Goal: Information Seeking & Learning: Compare options

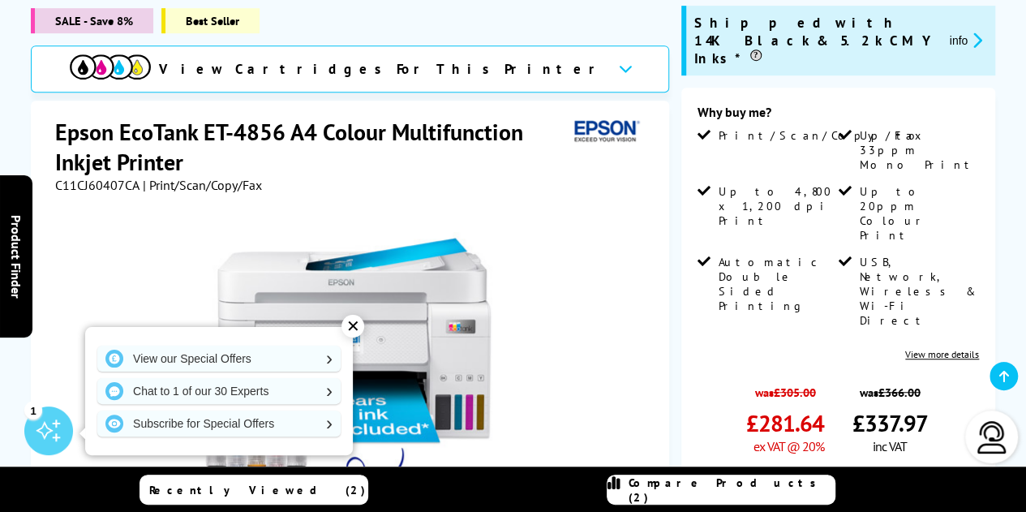
scroll to position [391, 0]
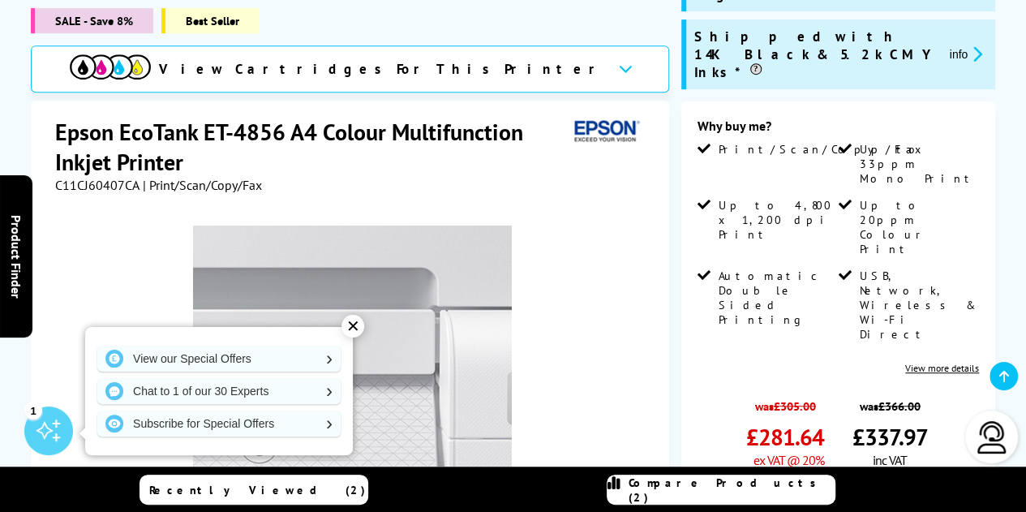
click at [414, 225] on img at bounding box center [352, 384] width 318 height 318
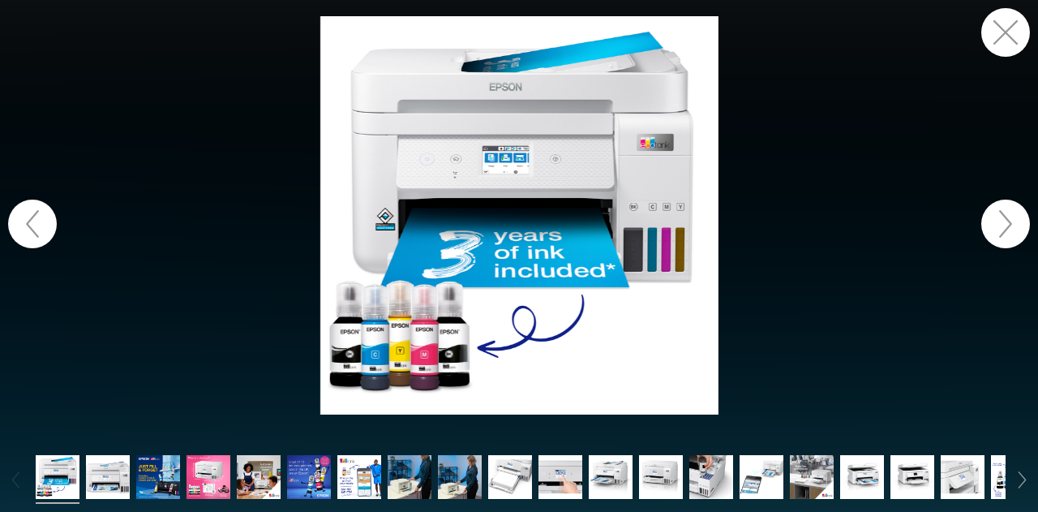
click at [994, 217] on button "button" at bounding box center [1005, 224] width 49 height 49
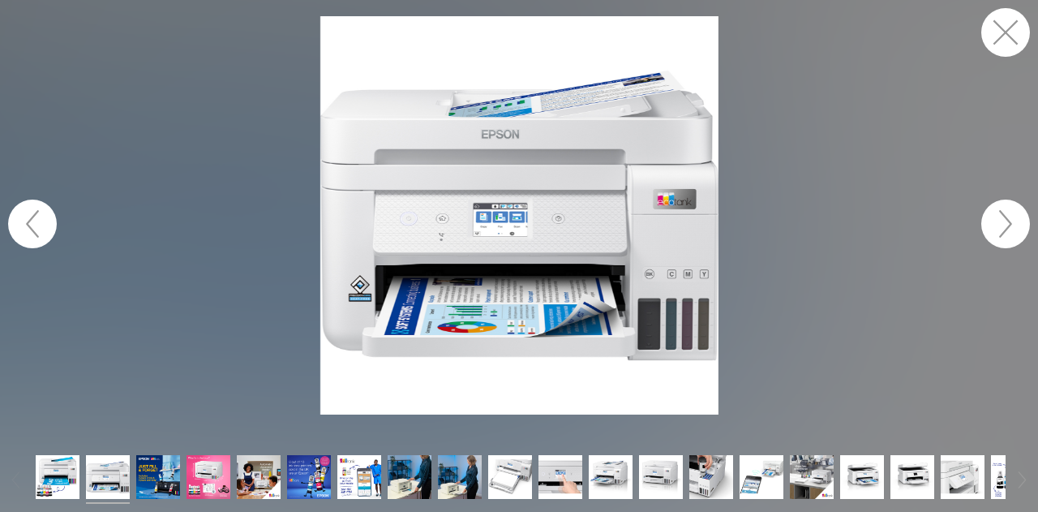
click at [498, 219] on img at bounding box center [519, 215] width 398 height 398
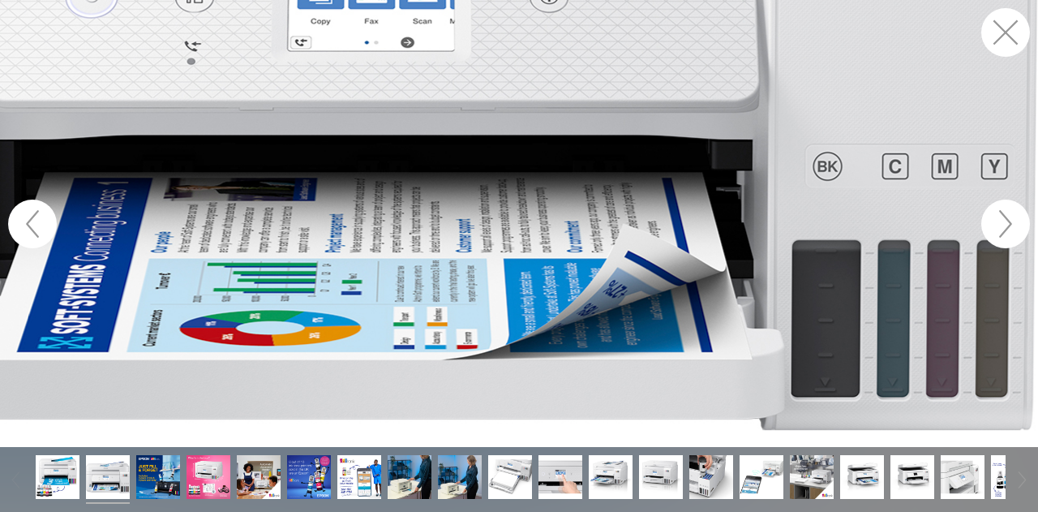
click at [203, 279] on figure at bounding box center [519, 223] width 1038 height 447
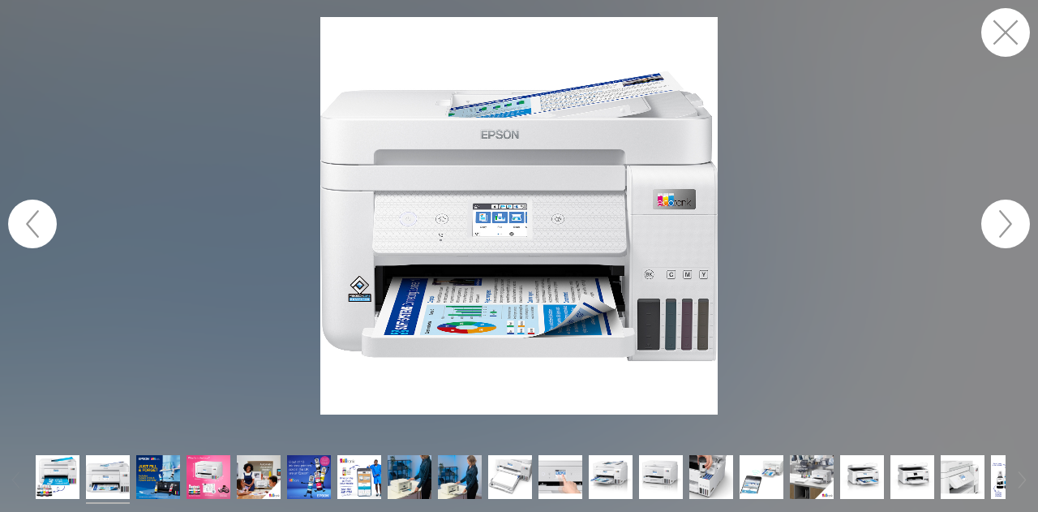
click at [203, 279] on figure at bounding box center [519, 215] width 1038 height 398
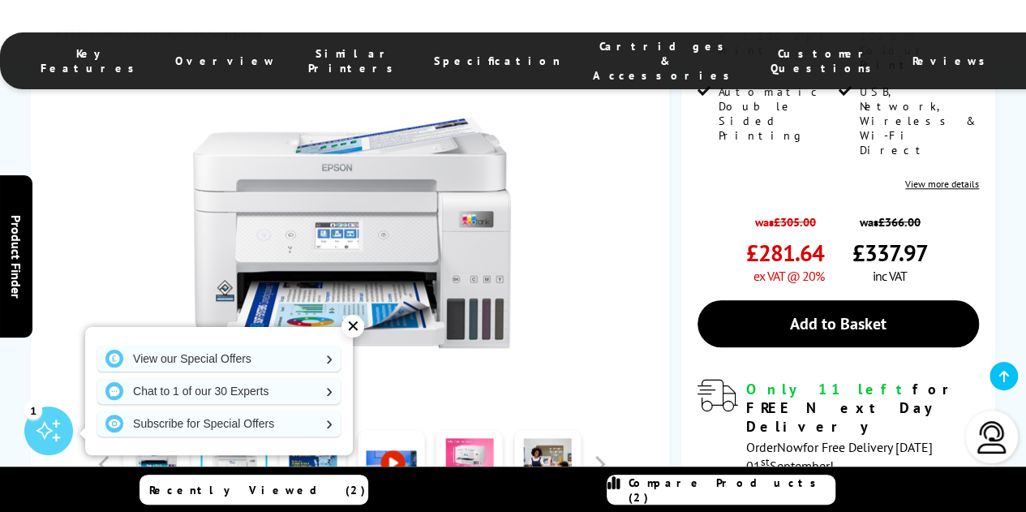
scroll to position [576, 0]
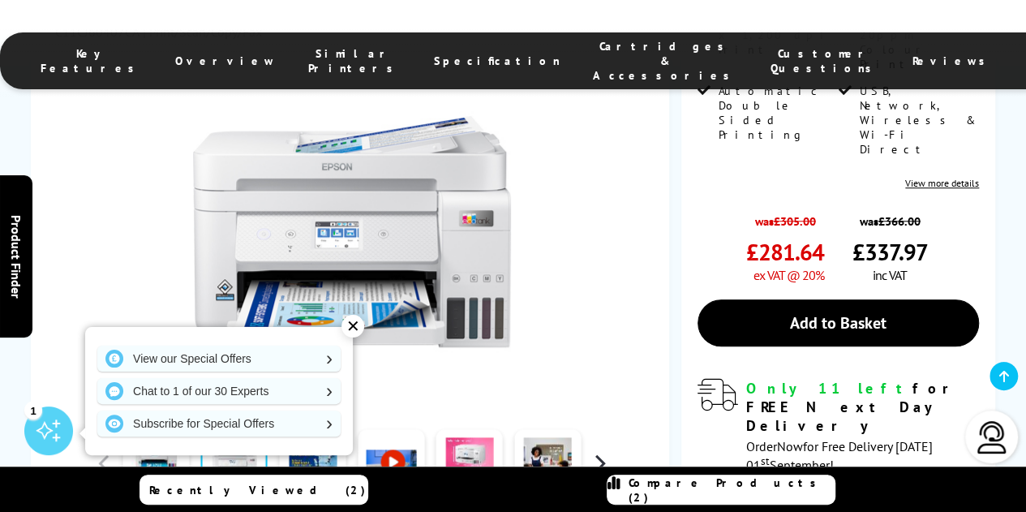
click at [598, 451] on button "button" at bounding box center [599, 463] width 24 height 24
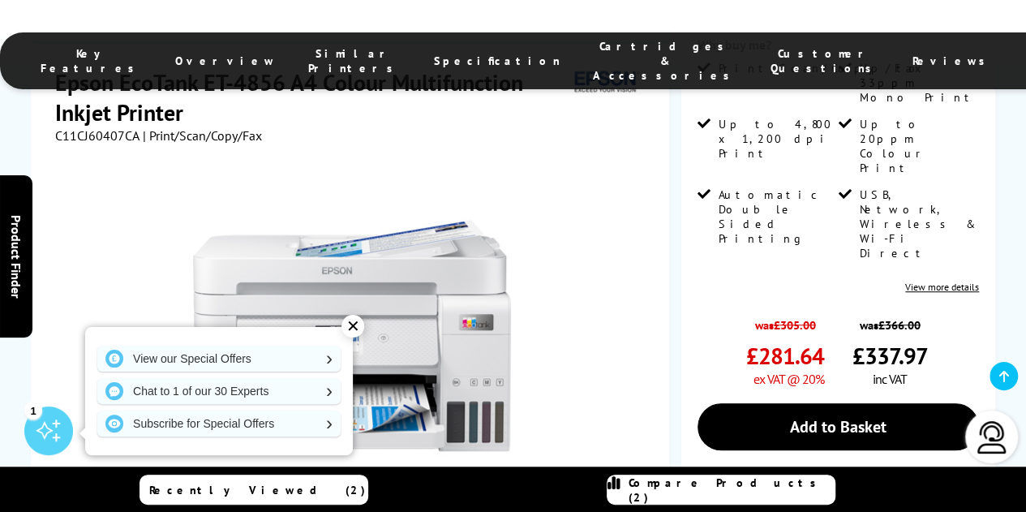
scroll to position [473, 0]
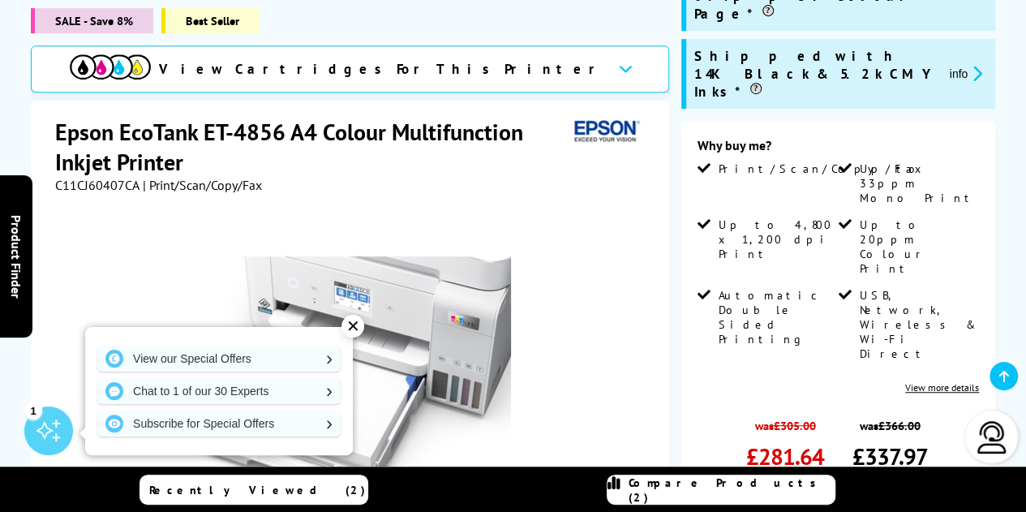
scroll to position [369, 0]
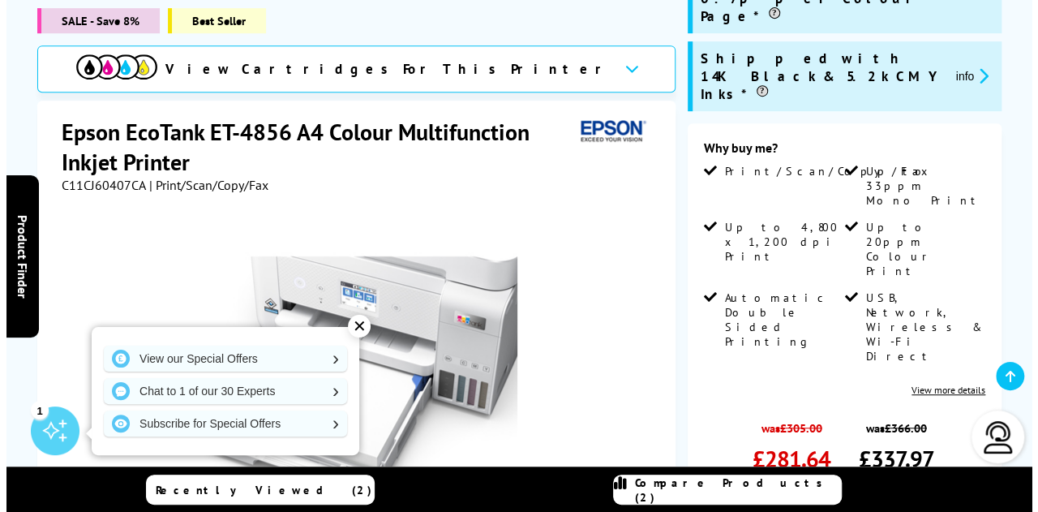
scroll to position [391, 0]
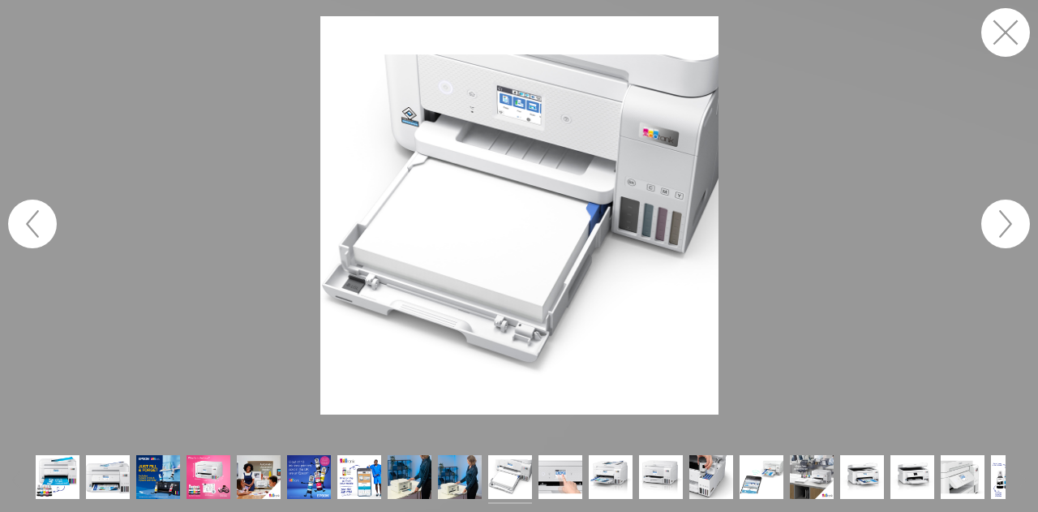
click at [1015, 31] on button "button" at bounding box center [1005, 32] width 49 height 49
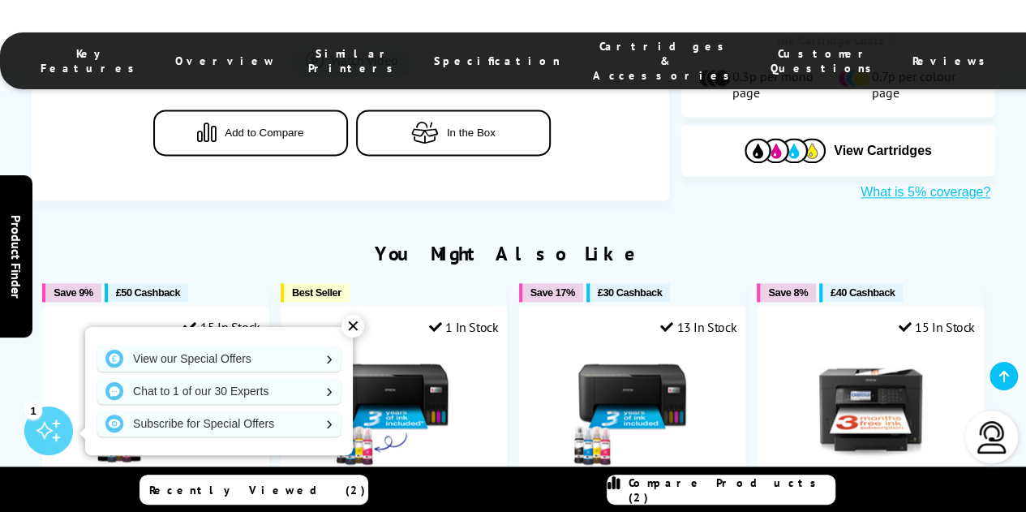
scroll to position [1050, 0]
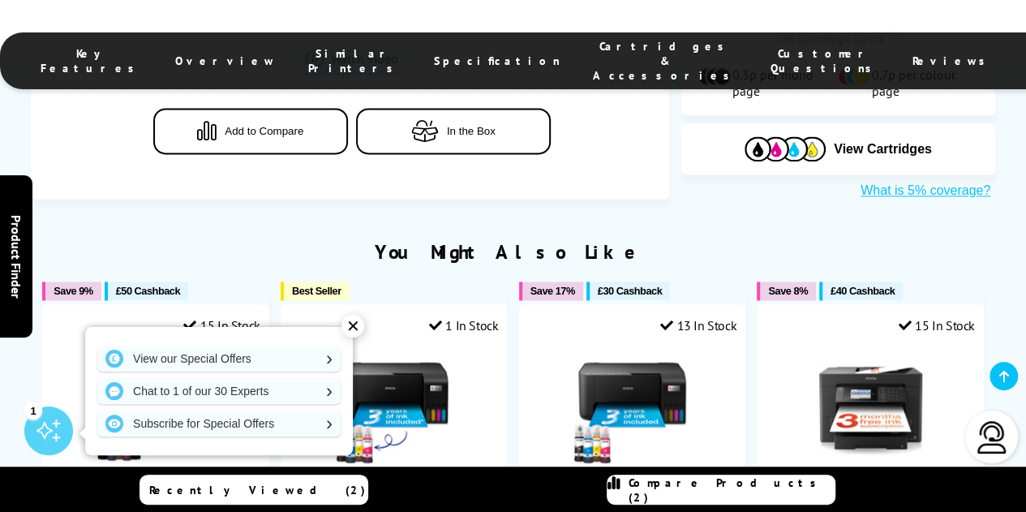
click at [347, 331] on div "✕" at bounding box center [352, 326] width 23 height 23
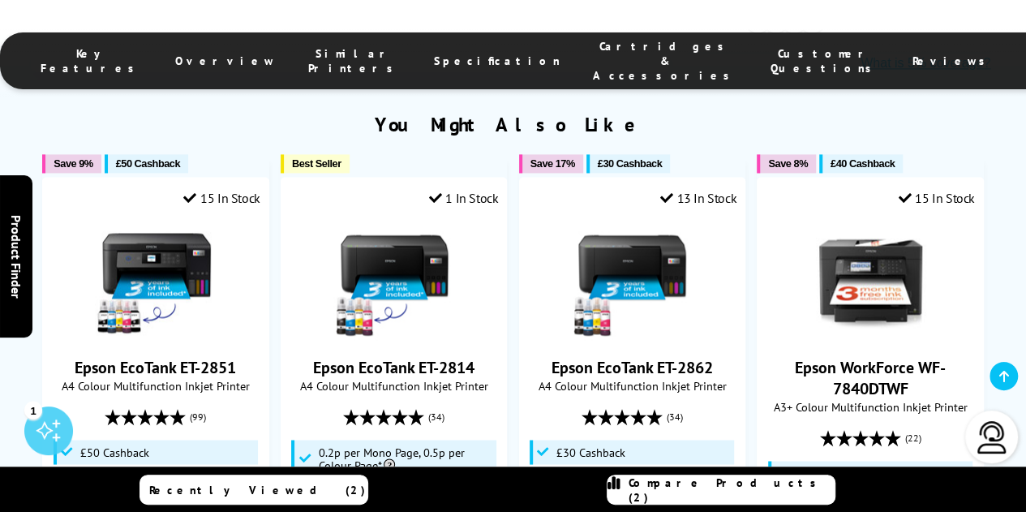
scroll to position [1177, 0]
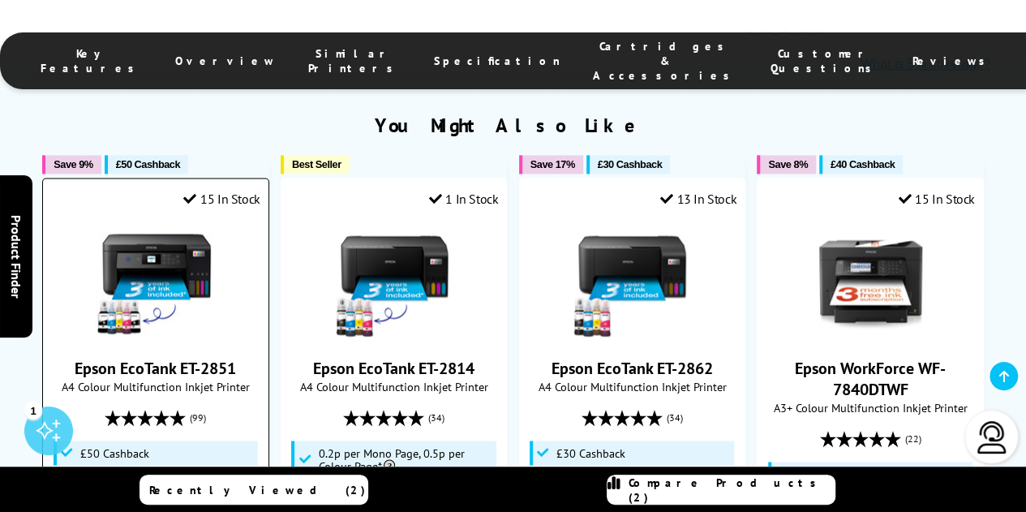
click at [160, 219] on img at bounding box center [156, 280] width 122 height 122
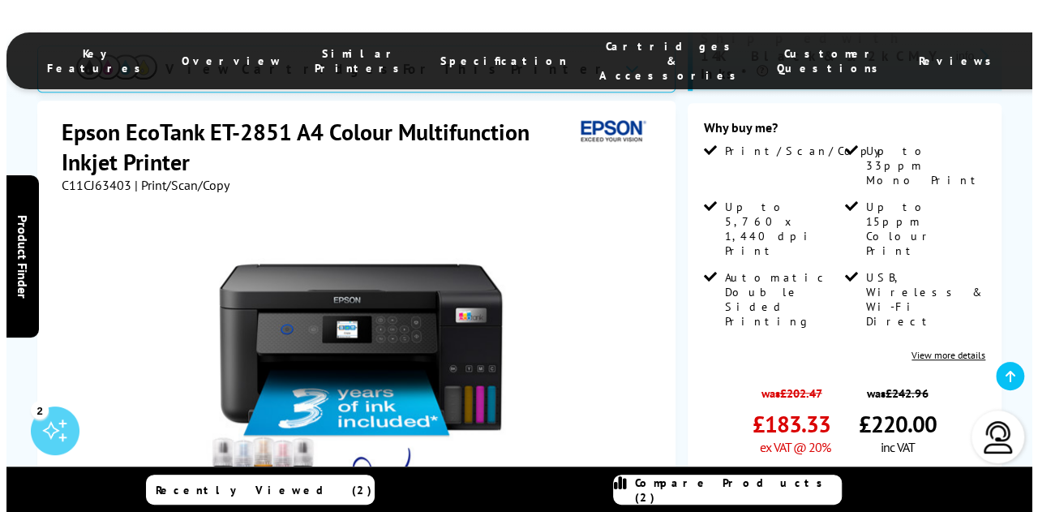
scroll to position [433, 0]
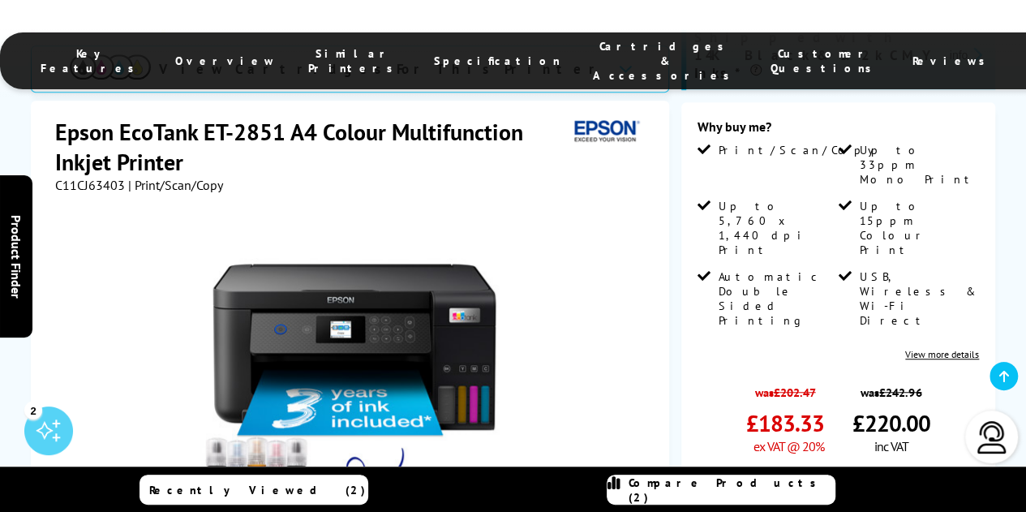
click at [667, 481] on link "Compare Products (2)" at bounding box center [721, 489] width 229 height 30
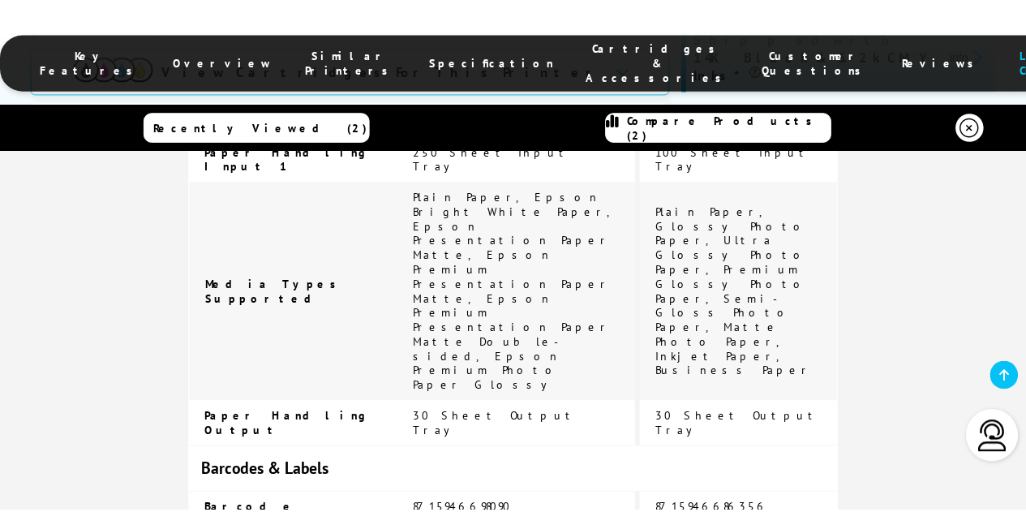
scroll to position [3296, 0]
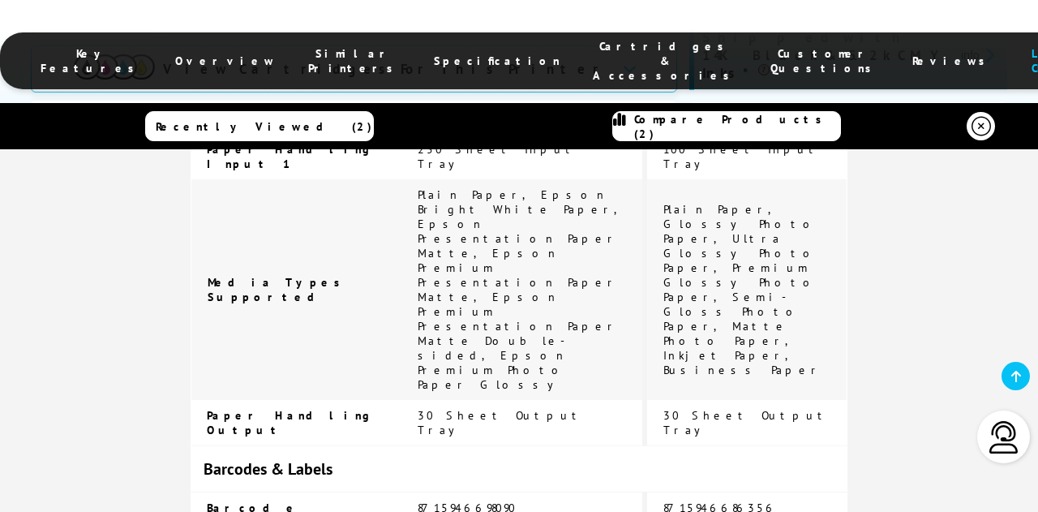
click at [977, 135] on icon at bounding box center [981, 126] width 19 height 19
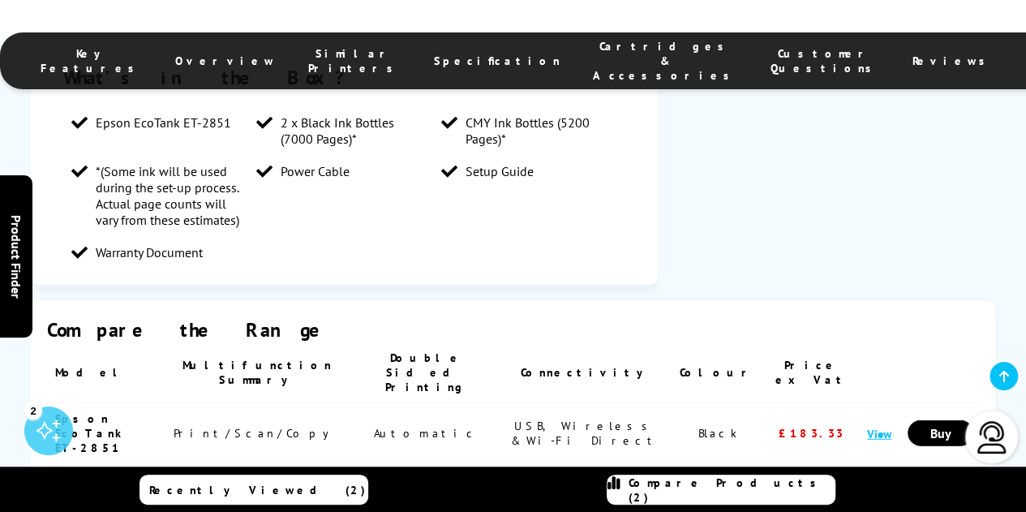
scroll to position [1975, 0]
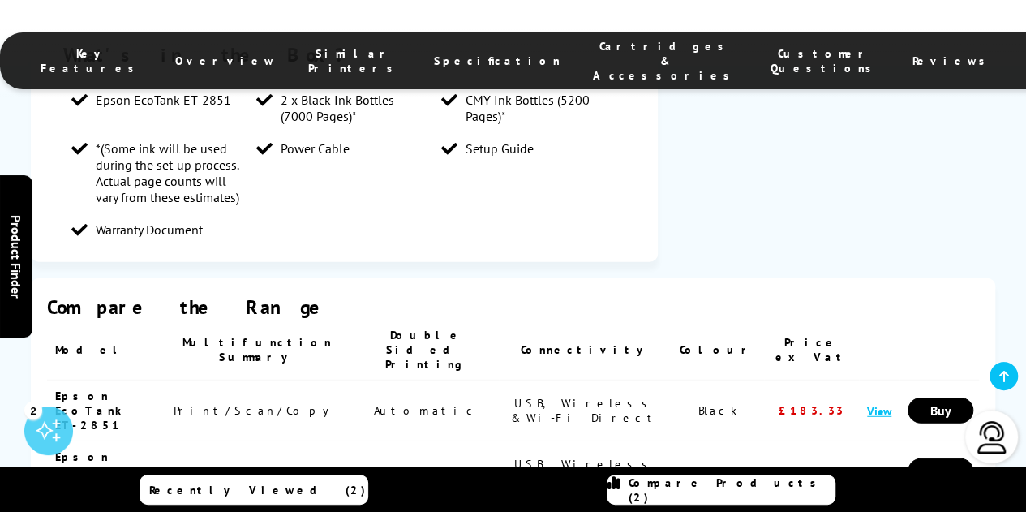
click at [727, 478] on link "Compare Products (2)" at bounding box center [721, 489] width 229 height 30
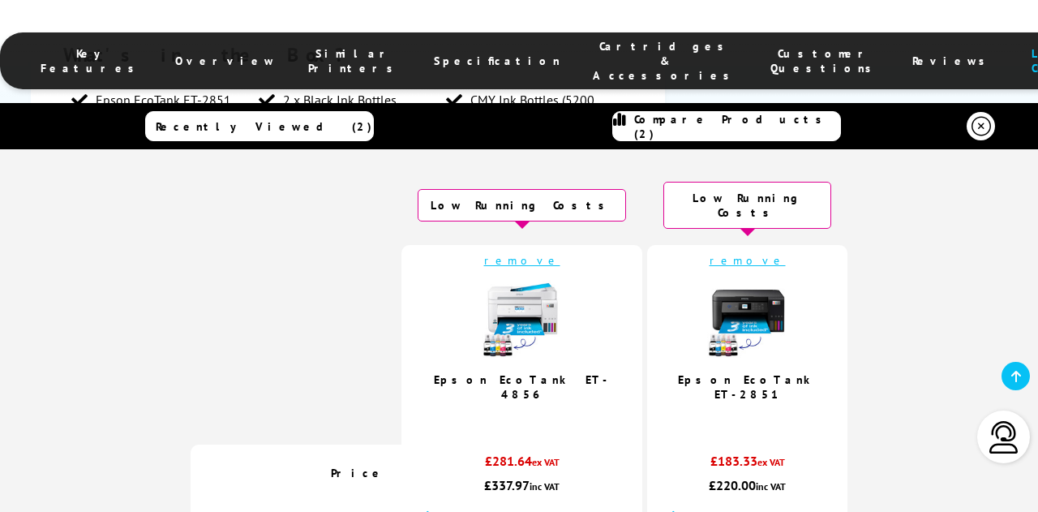
click at [980, 127] on icon at bounding box center [981, 126] width 19 height 19
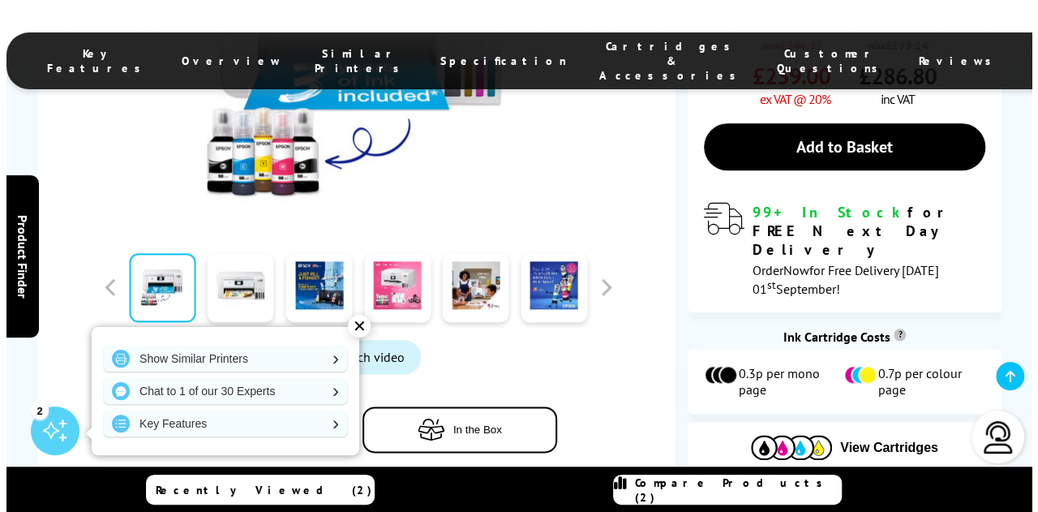
scroll to position [781, 0]
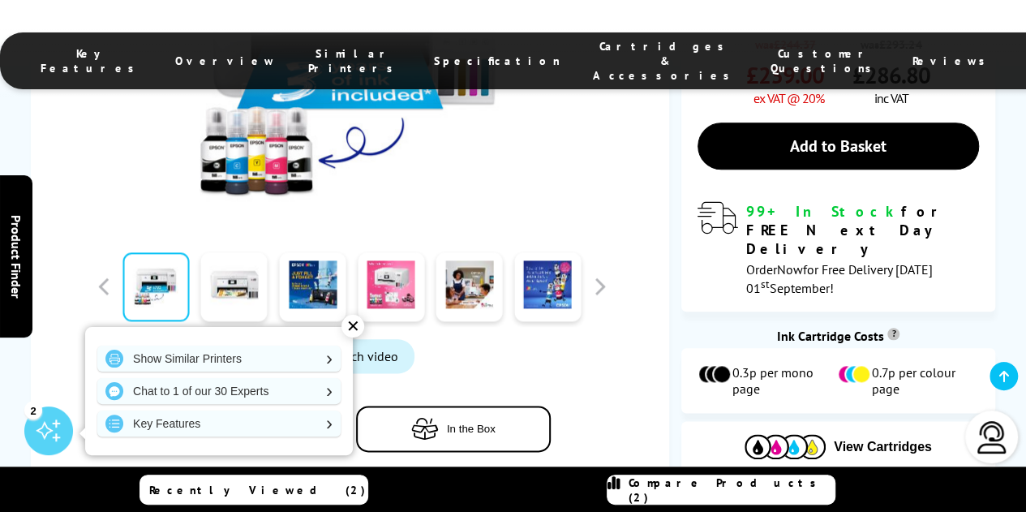
click at [354, 324] on div "✕" at bounding box center [352, 326] width 23 height 23
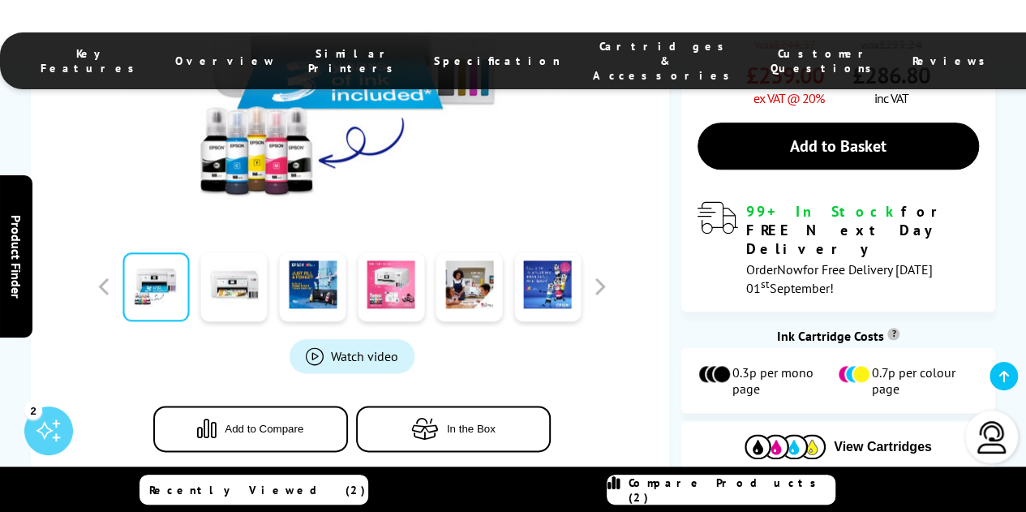
click at [285, 423] on span "Add to Compare" at bounding box center [264, 429] width 79 height 12
click at [682, 497] on link "Compare Products (3)" at bounding box center [721, 489] width 229 height 30
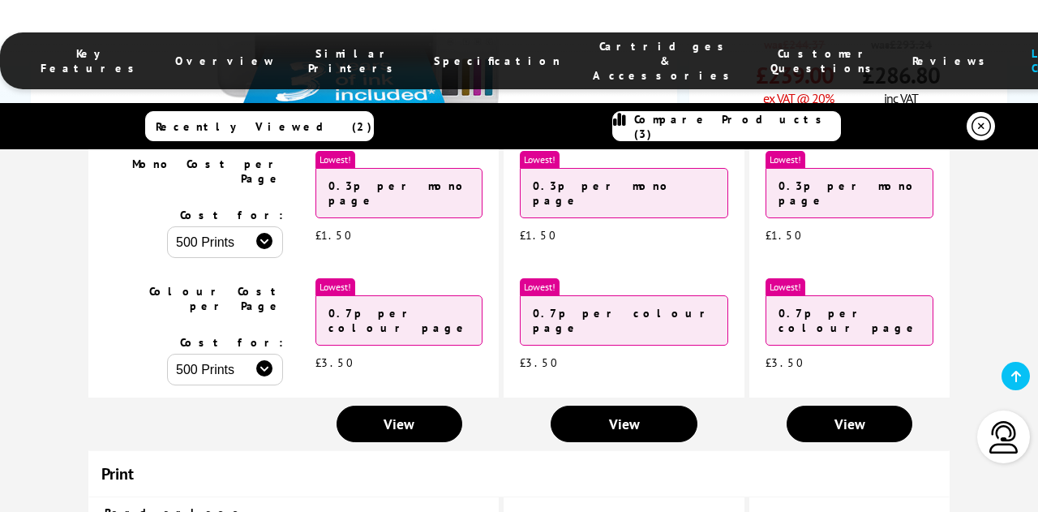
scroll to position [523, 0]
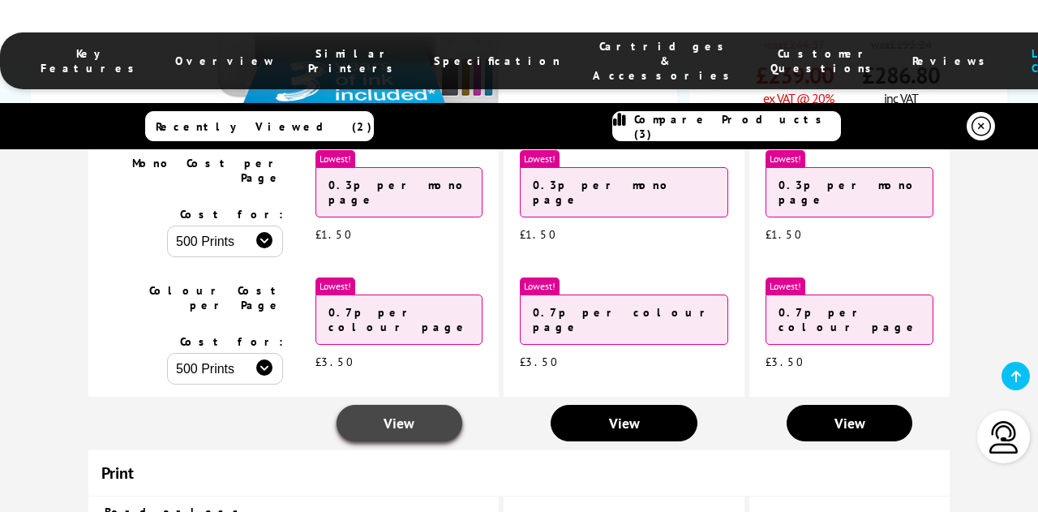
click at [444, 405] on link "View" at bounding box center [400, 423] width 126 height 36
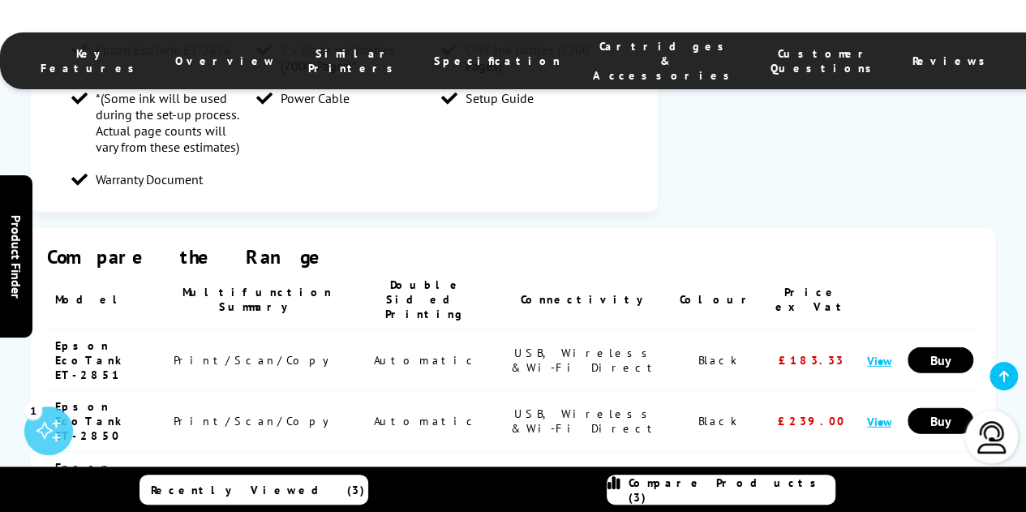
scroll to position [2024, 0]
click at [867, 354] on link "View" at bounding box center [879, 361] width 24 height 15
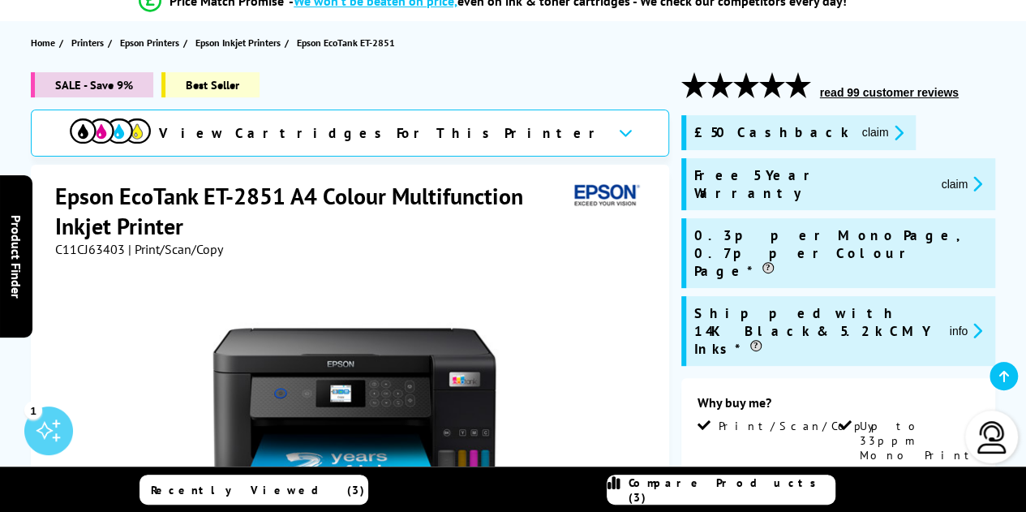
scroll to position [147, 0]
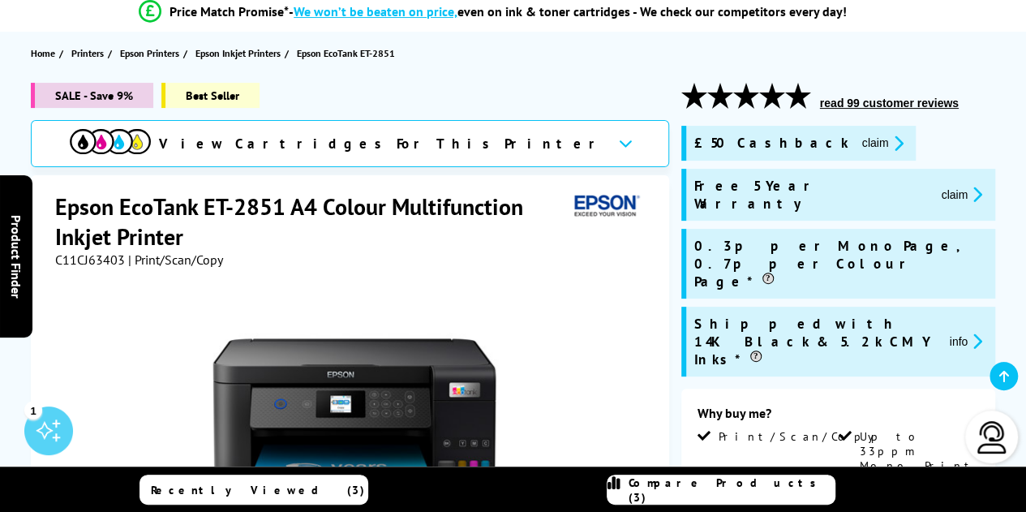
click at [57, 430] on div "1" at bounding box center [48, 430] width 49 height 49
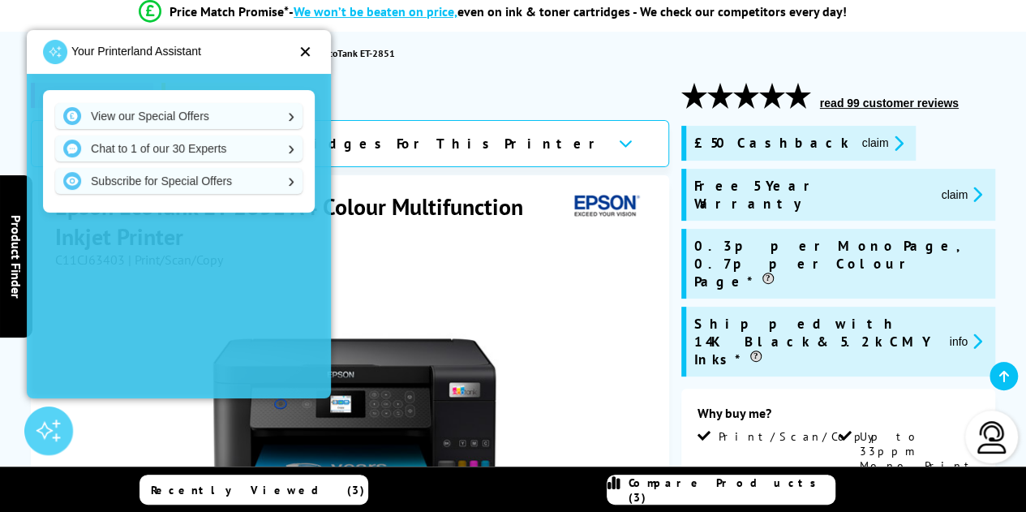
click at [297, 54] on div "Your Printerland Assistant ✕" at bounding box center [179, 52] width 304 height 44
click at [306, 53] on div "✕" at bounding box center [305, 52] width 14 height 16
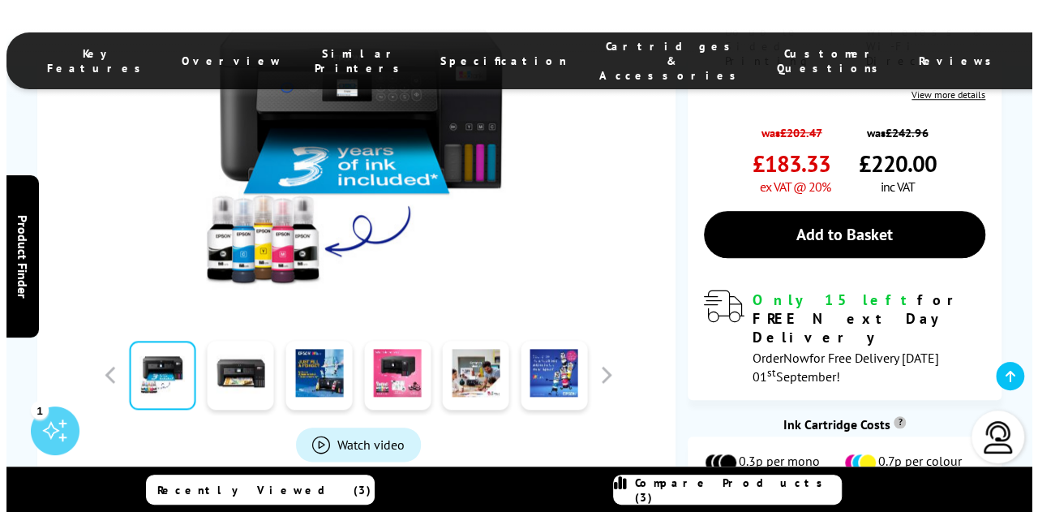
scroll to position [693, 0]
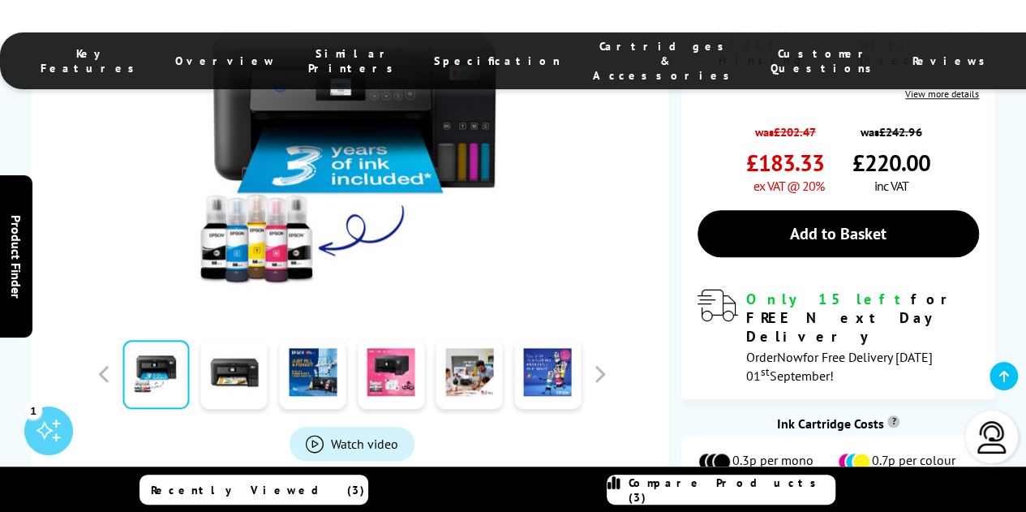
click at [282, 493] on button "Add to Compare" at bounding box center [250, 516] width 195 height 46
click at [627, 487] on link "Compare Products (3)" at bounding box center [721, 489] width 229 height 30
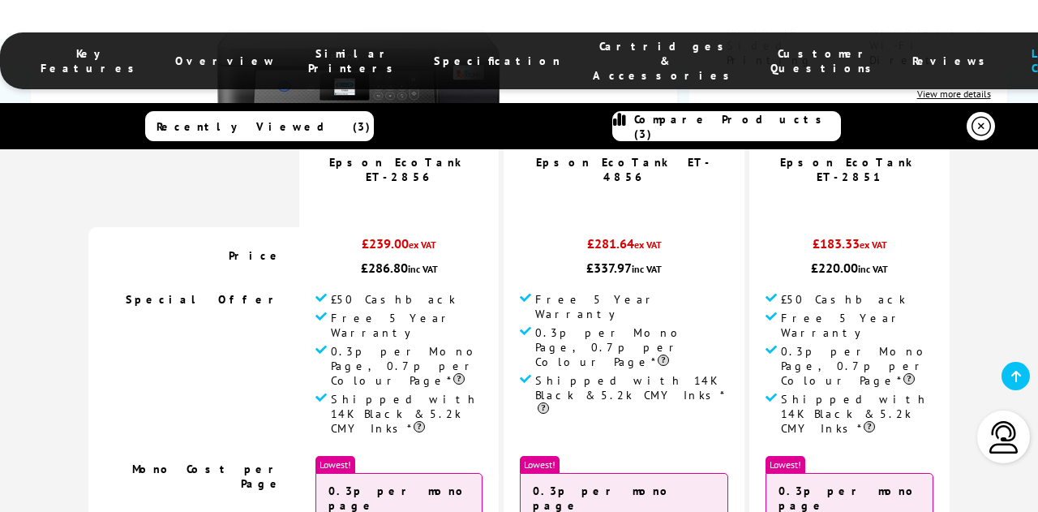
scroll to position [0, 0]
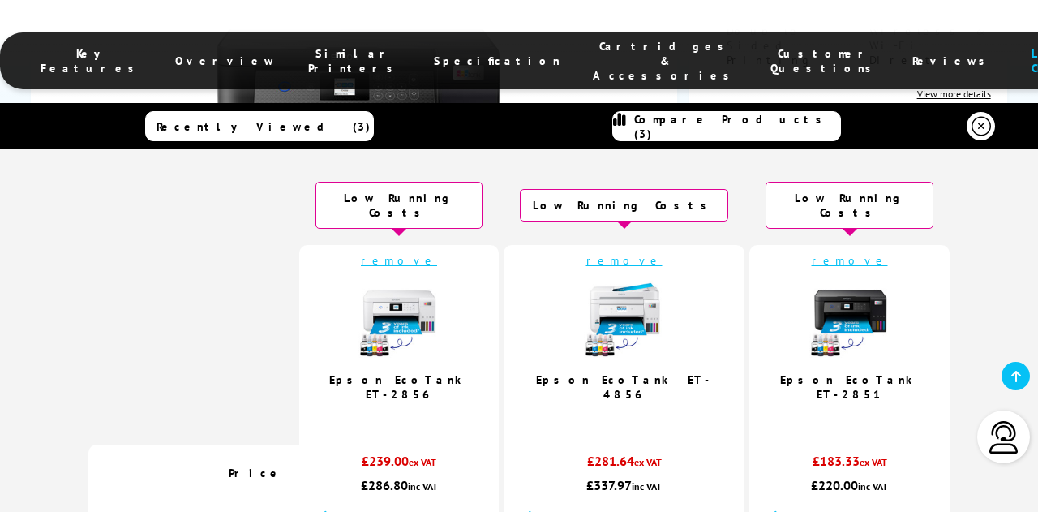
click at [427, 253] on link "remove" at bounding box center [399, 260] width 76 height 15
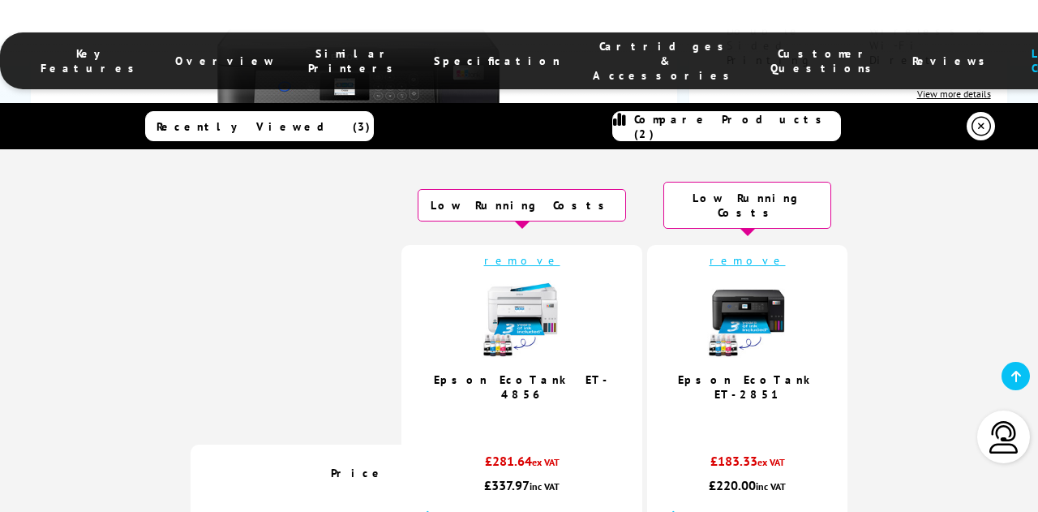
click at [707, 316] on img at bounding box center [747, 320] width 81 height 81
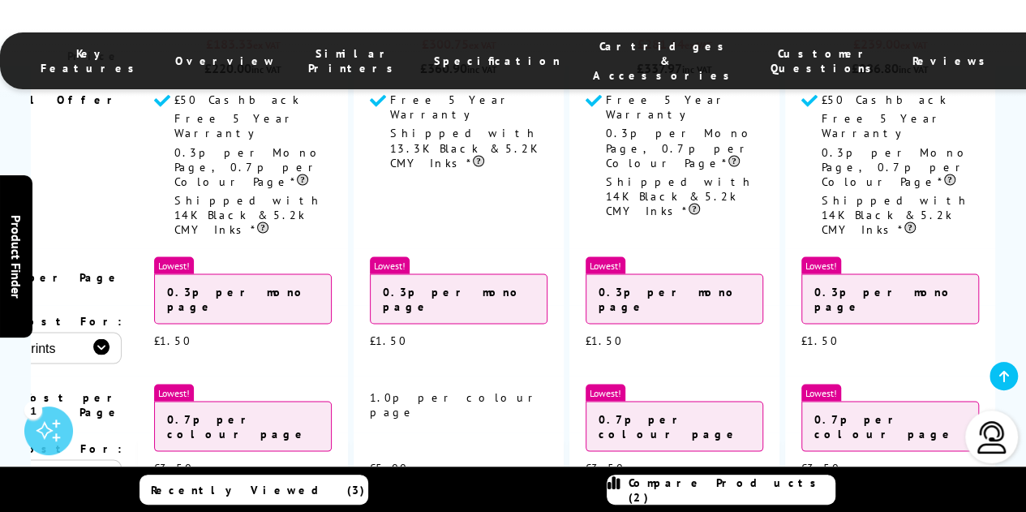
scroll to position [4480, 0]
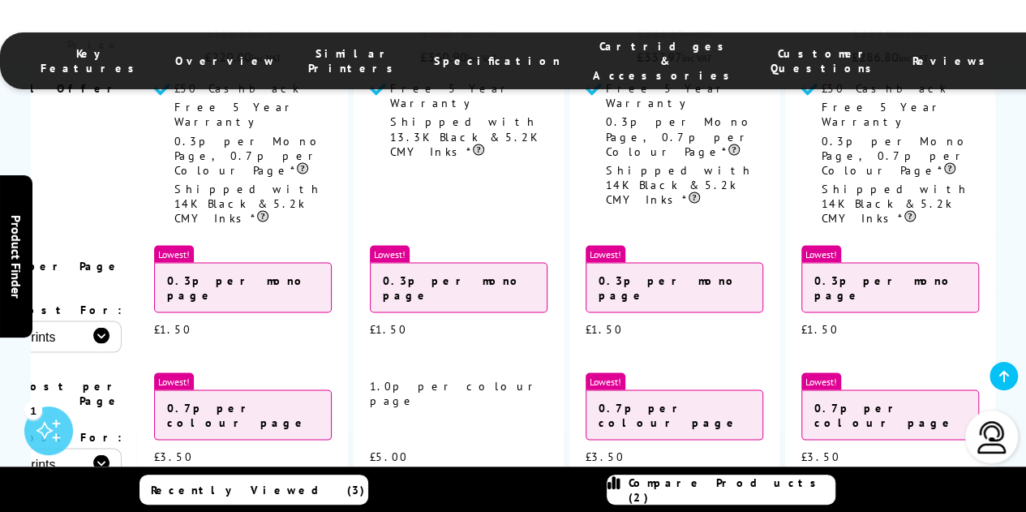
click at [682, 492] on span "Compare Products (2)" at bounding box center [732, 489] width 206 height 29
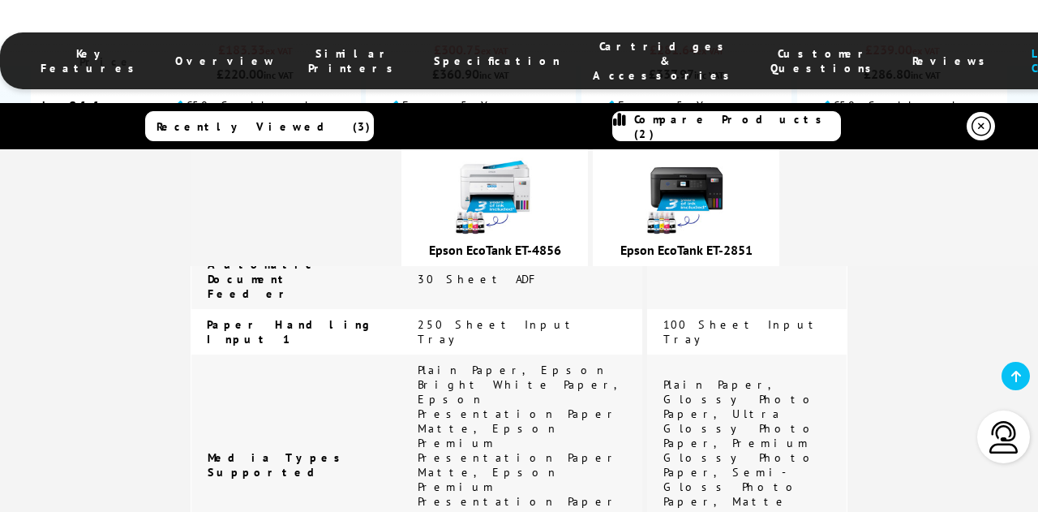
scroll to position [3118, 0]
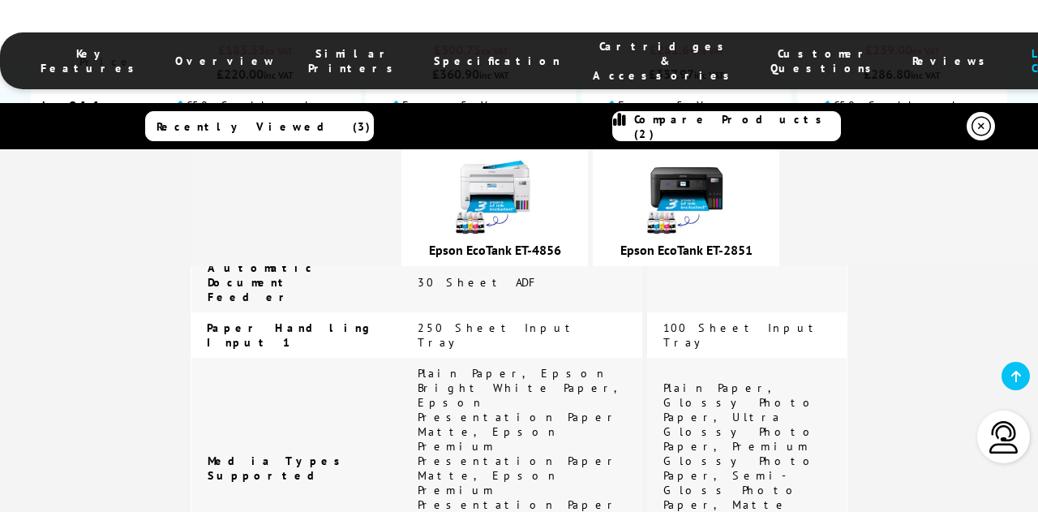
click at [526, 179] on img at bounding box center [494, 197] width 81 height 81
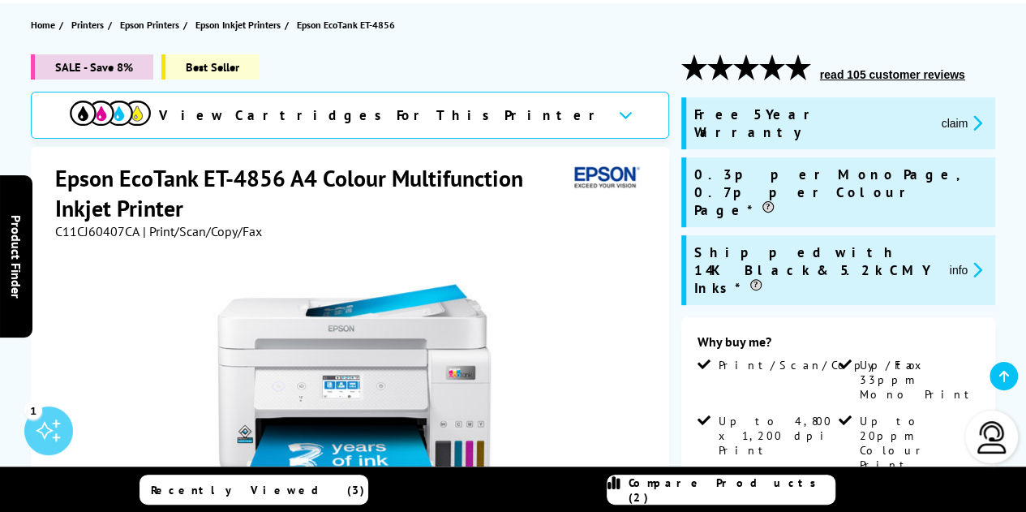
scroll to position [176, 0]
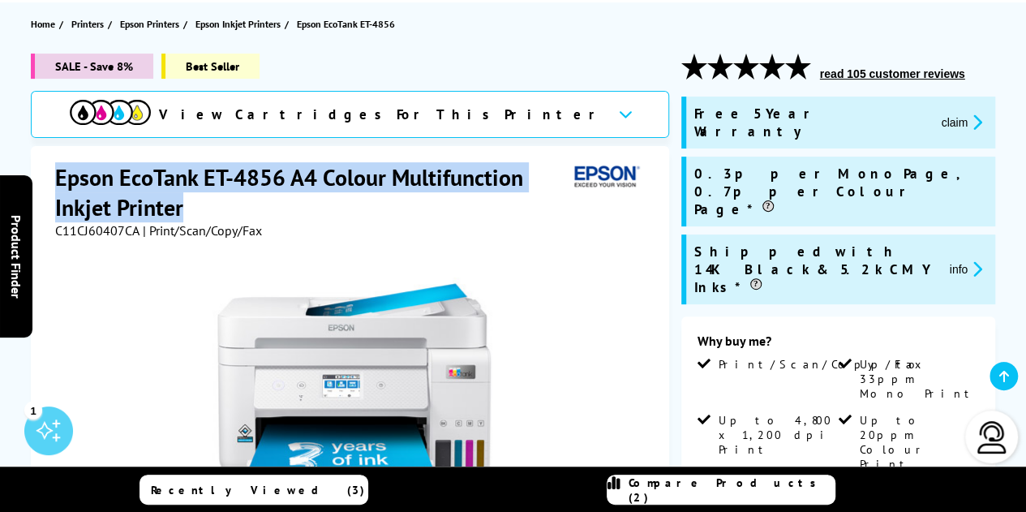
drag, startPoint x: 60, startPoint y: 176, endPoint x: 234, endPoint y: 199, distance: 175.9
click at [234, 199] on h1 "Epson EcoTank ET-4856 A4 Colour Multifunction Inkjet Printer" at bounding box center [311, 192] width 513 height 60
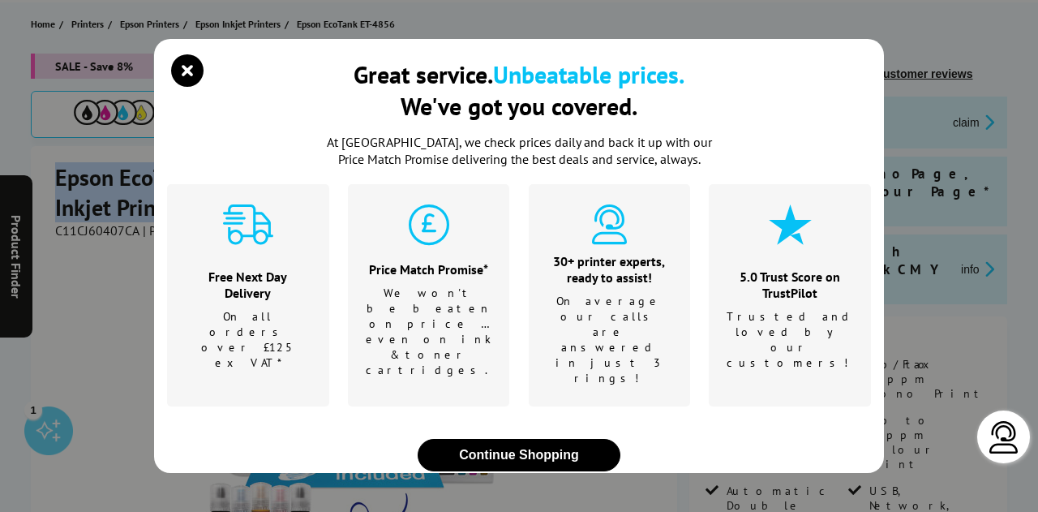
copy h1 "Epson EcoTank ET-4856 A4 Colour Multifunction Inkjet Printer"
click at [185, 87] on icon "close modal" at bounding box center [187, 70] width 32 height 32
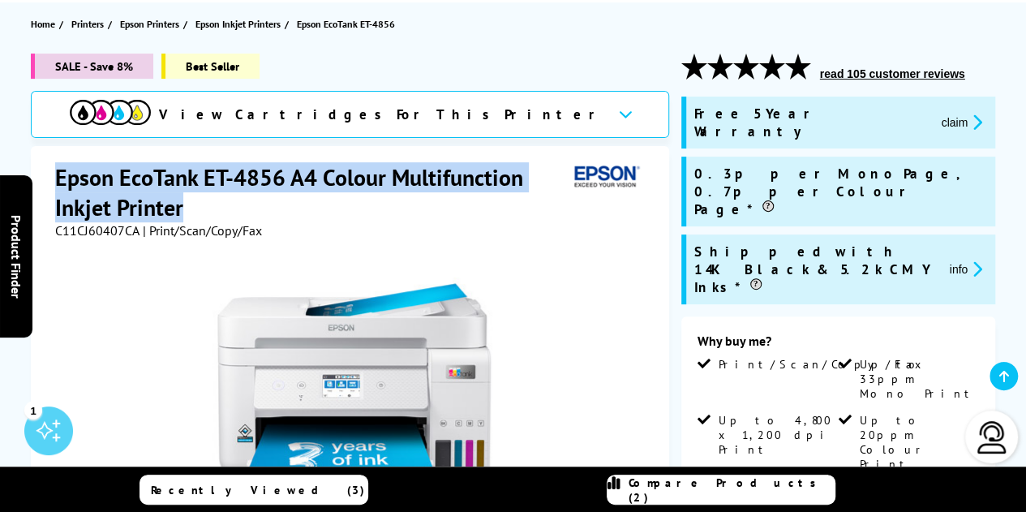
copy h1 "Epson EcoTank ET-4856 A4 Colour Multifunction Inkjet Printer"
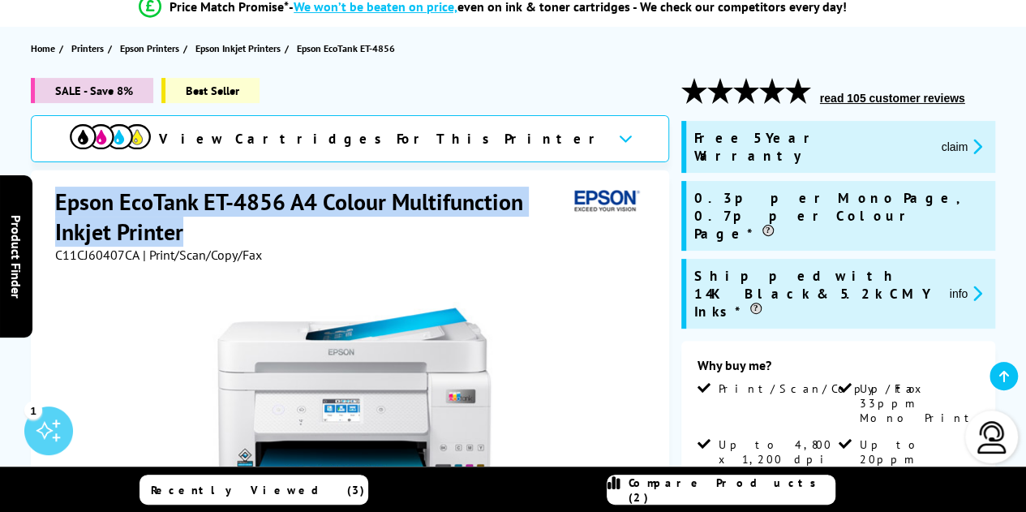
scroll to position [0, 0]
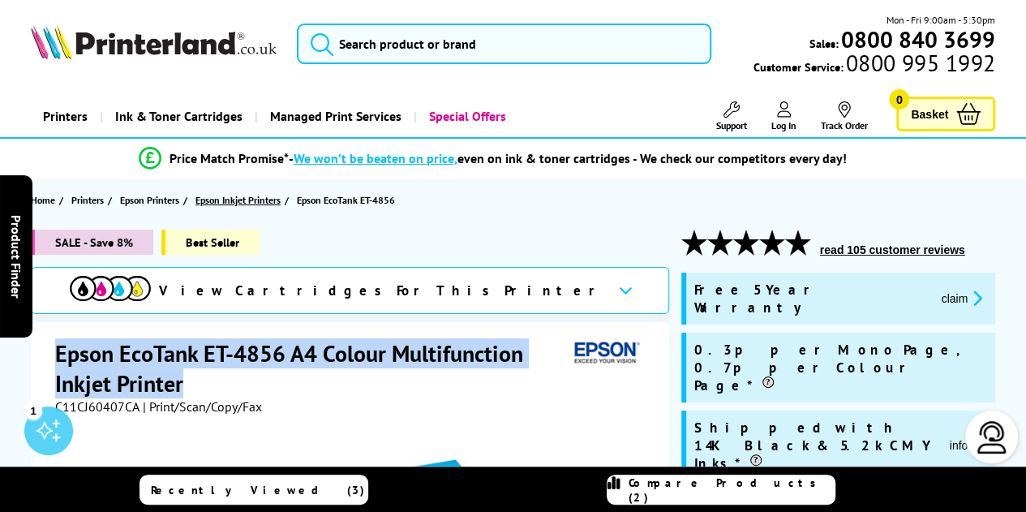
click at [261, 195] on span "Epson Inkjet Printers" at bounding box center [237, 199] width 85 height 17
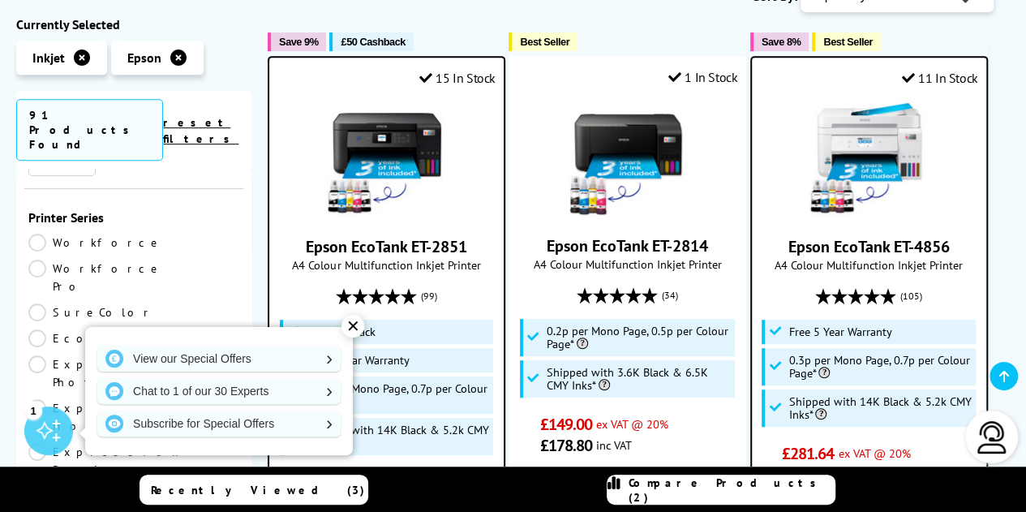
scroll to position [123, 0]
click at [134, 332] on link "EcoTank" at bounding box center [80, 341] width 105 height 18
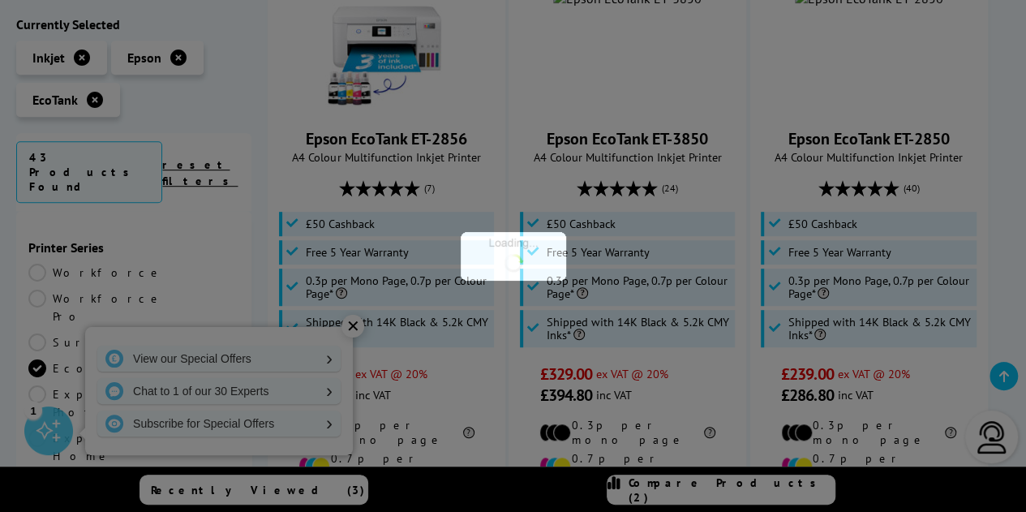
scroll to position [123, 0]
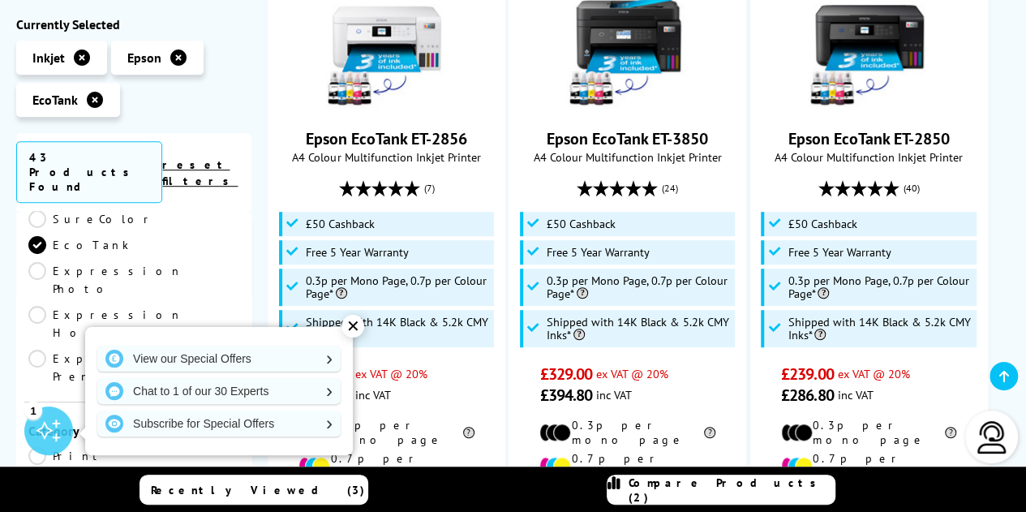
click at [354, 327] on div "✕" at bounding box center [352, 326] width 23 height 23
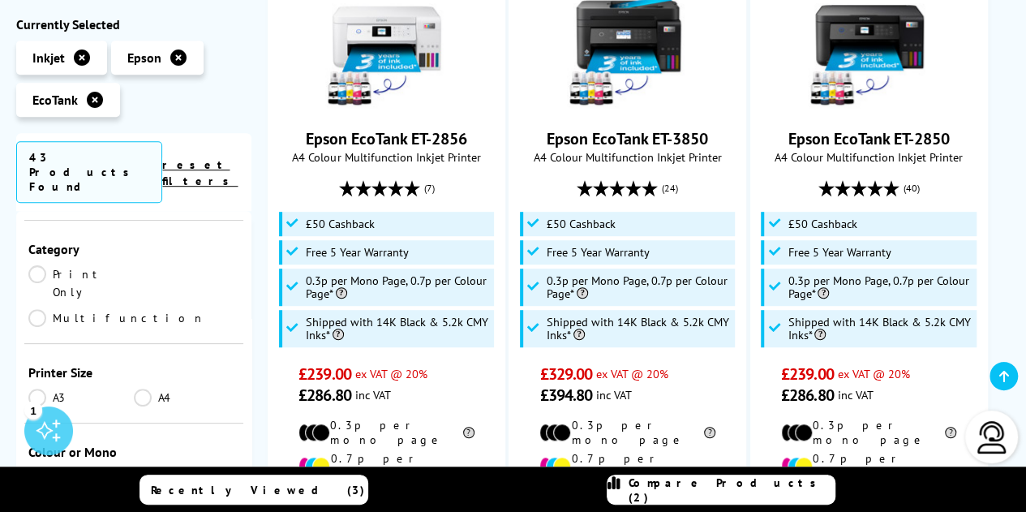
scroll to position [307, 0]
click at [148, 387] on link "A4" at bounding box center [186, 396] width 105 height 18
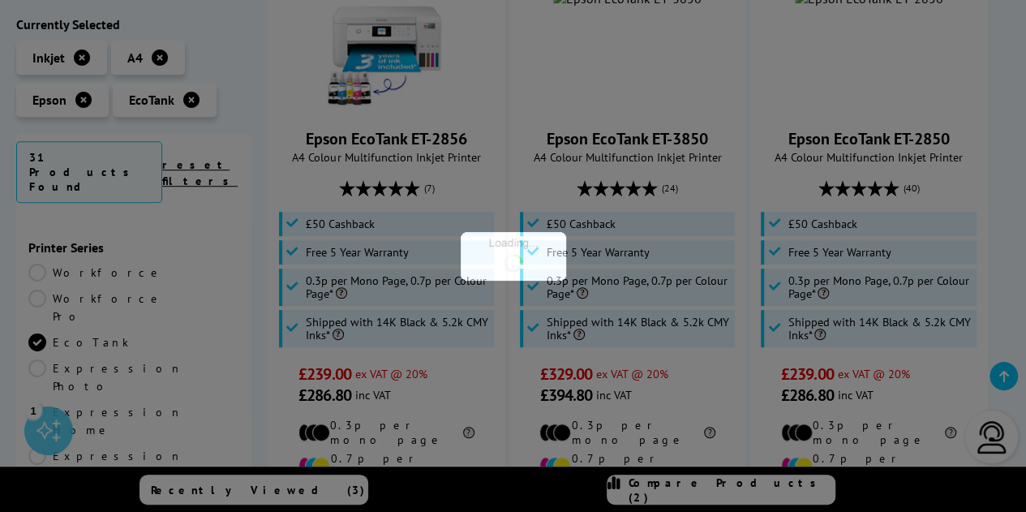
scroll to position [307, 0]
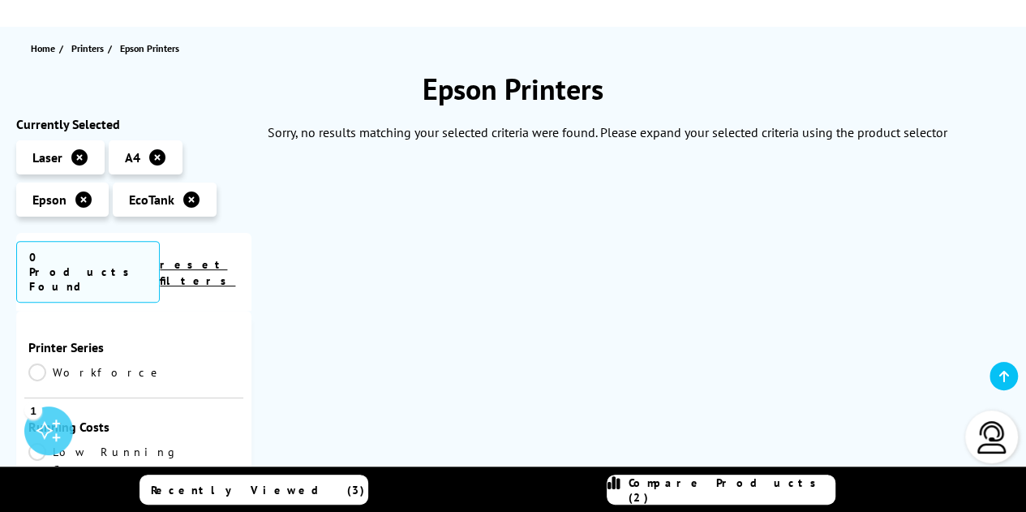
scroll to position [140, 0]
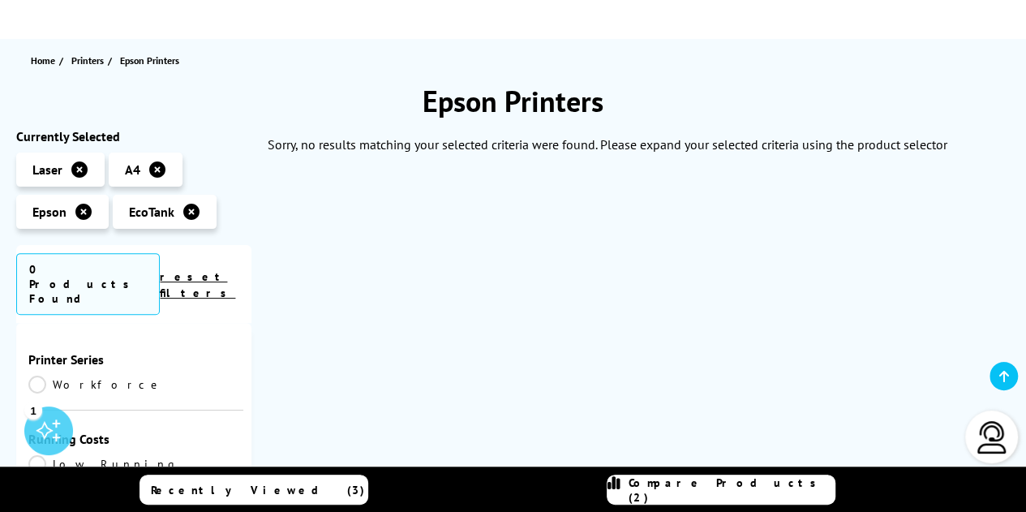
click at [83, 165] on icon at bounding box center [79, 169] width 16 height 16
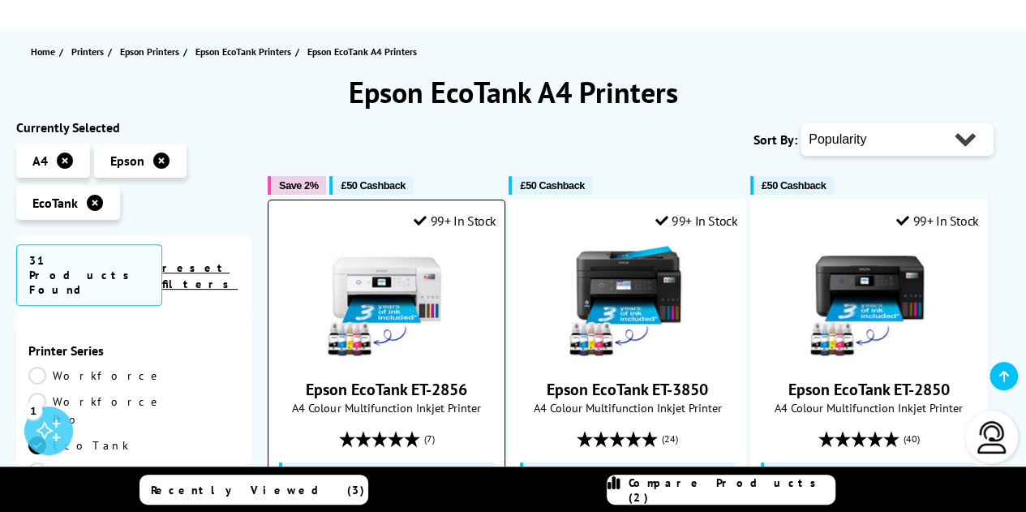
scroll to position [145, 0]
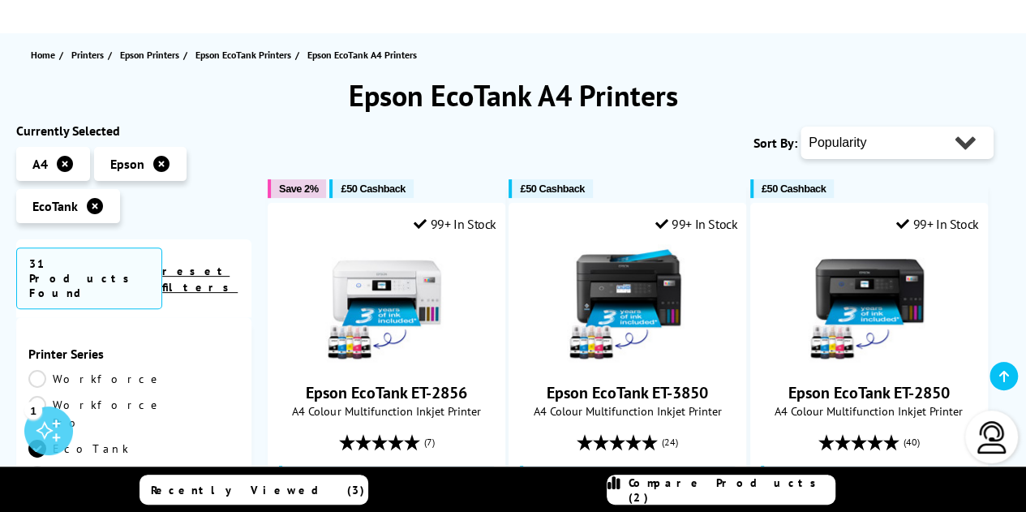
click at [840, 144] on select "Popularity Rating Price - Low to High Price - High to Low Running Costs - Low t…" at bounding box center [897, 143] width 193 height 32
select select "Price Ascending"
click at [801, 127] on select "Popularity Rating Price - Low to High Price - High to Low Running Costs - Low t…" at bounding box center [897, 143] width 193 height 32
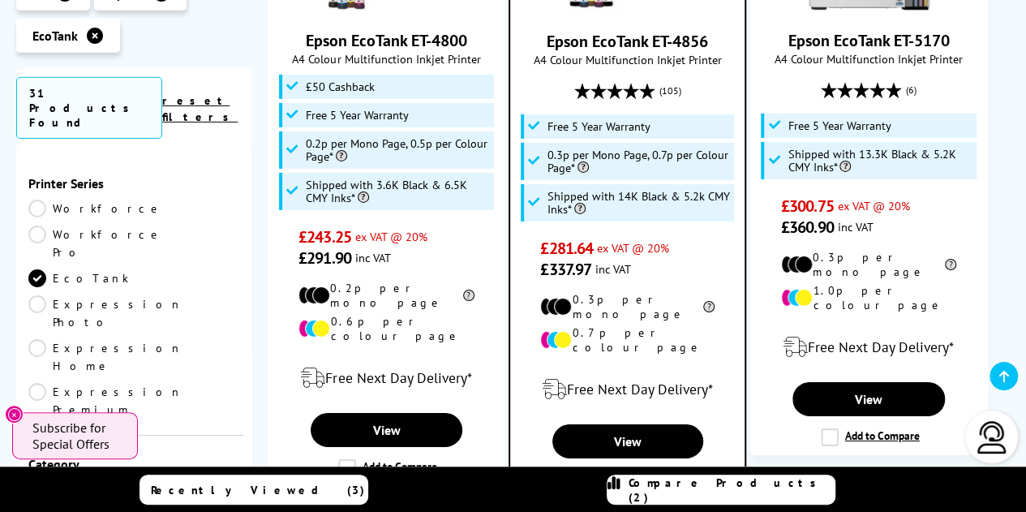
scroll to position [2584, 0]
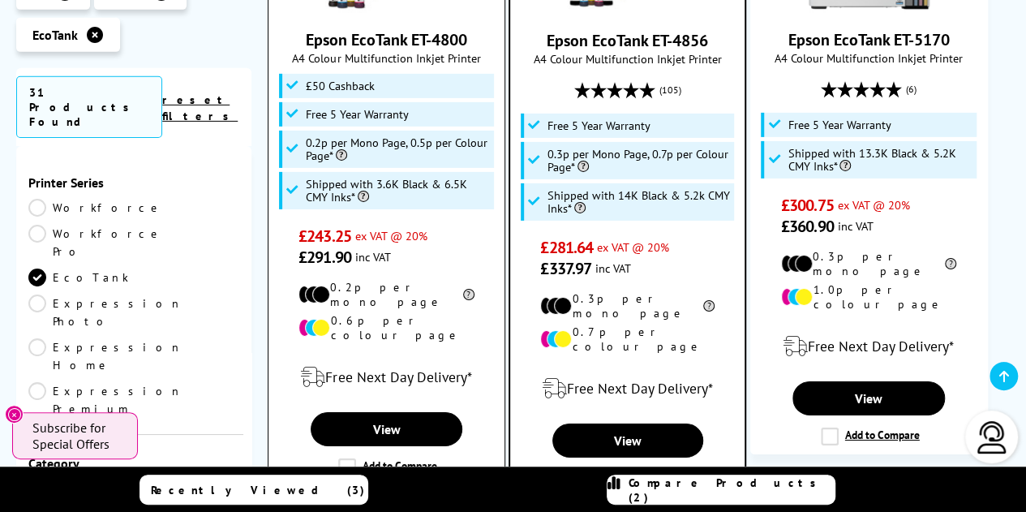
click at [350, 458] on label "Add to Compare" at bounding box center [387, 467] width 99 height 18
click at [0, 0] on input "Add to Compare" at bounding box center [0, 0] width 0 height 0
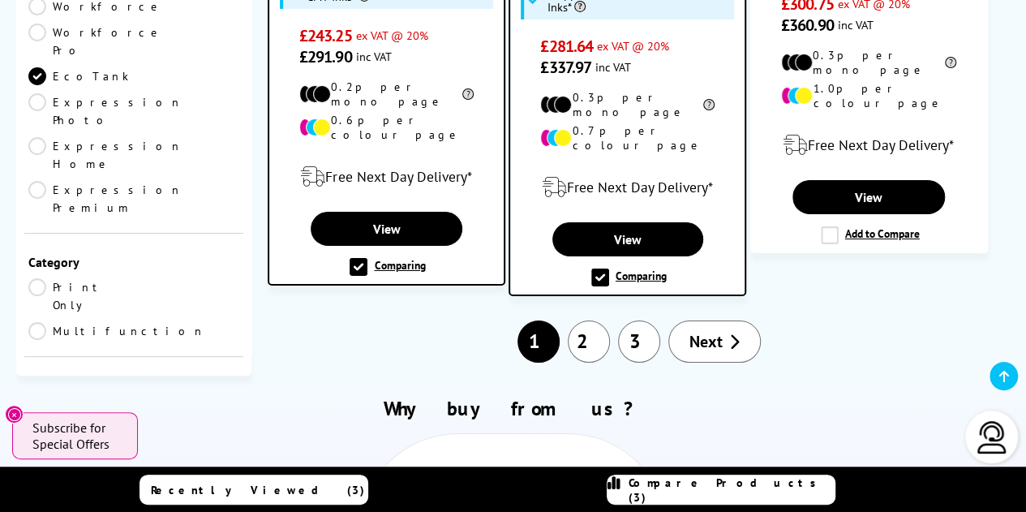
scroll to position [2788, 0]
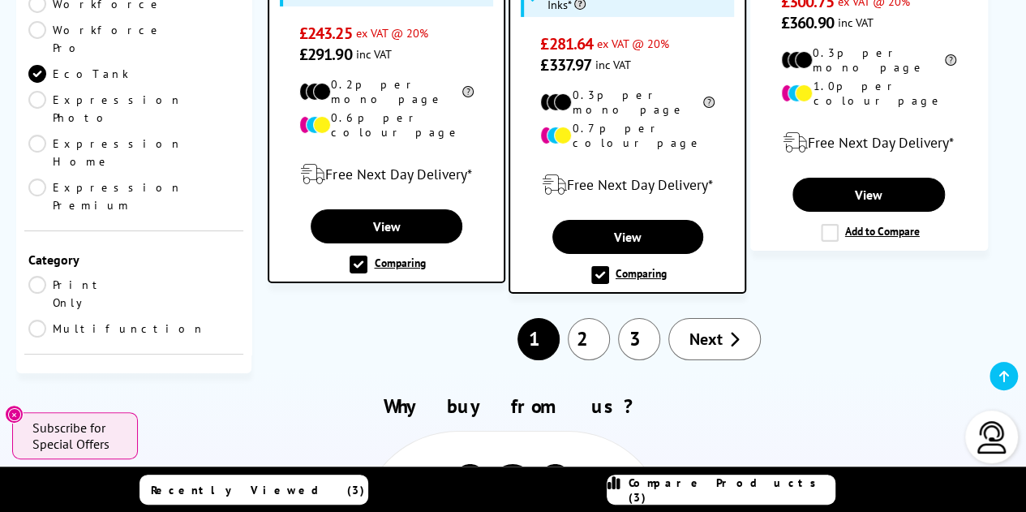
click at [702, 328] on span "Next" at bounding box center [705, 338] width 33 height 21
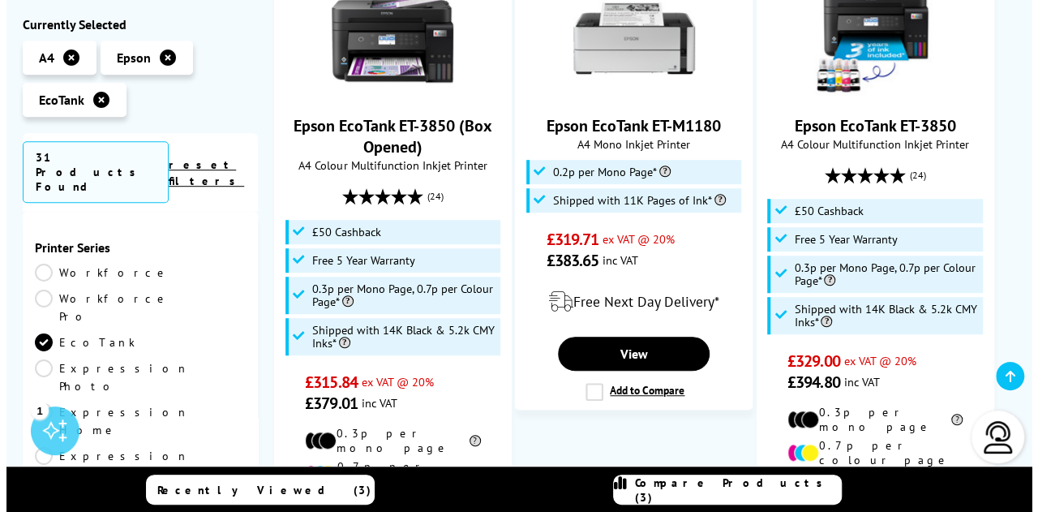
scroll to position [413, 0]
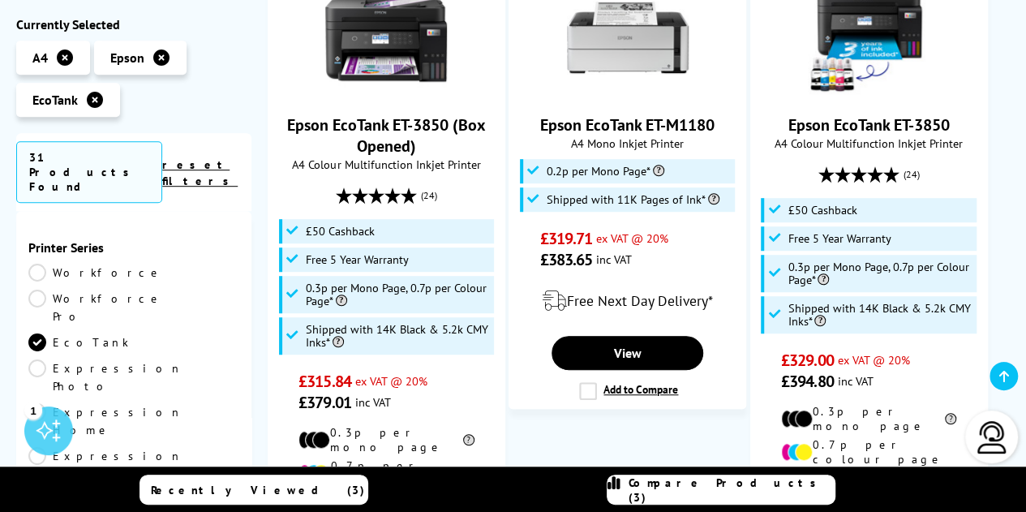
click at [693, 487] on span "Compare Products (3)" at bounding box center [732, 489] width 206 height 29
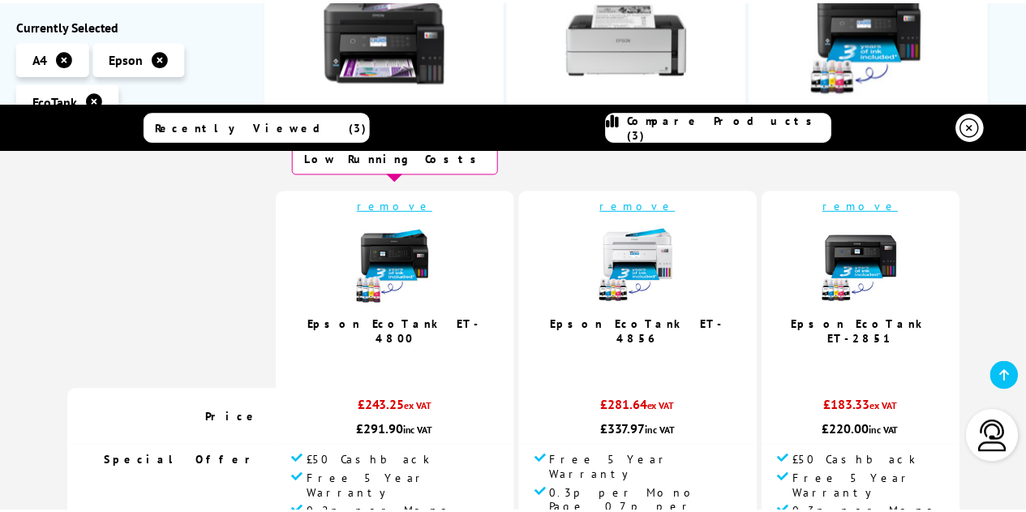
scroll to position [40, 0]
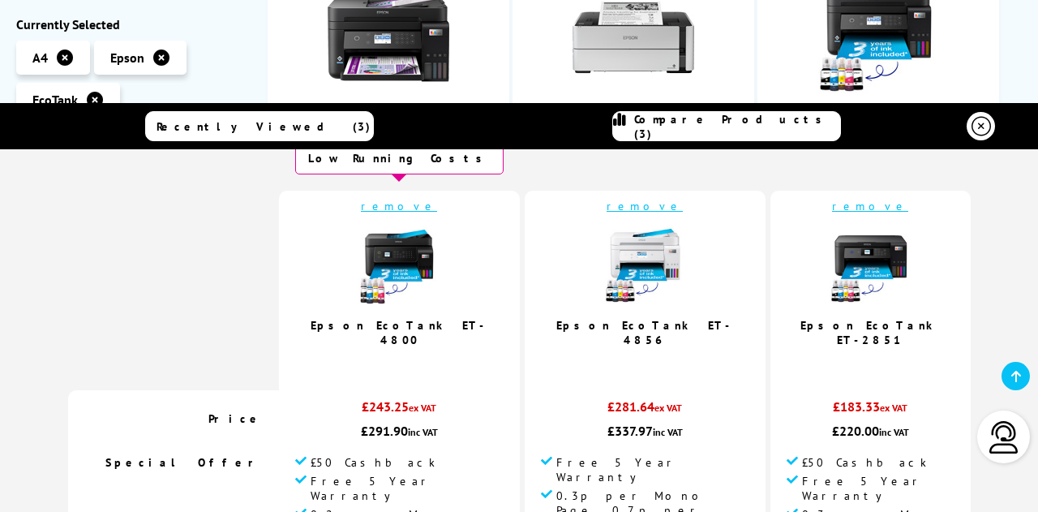
click at [977, 127] on icon at bounding box center [981, 126] width 19 height 19
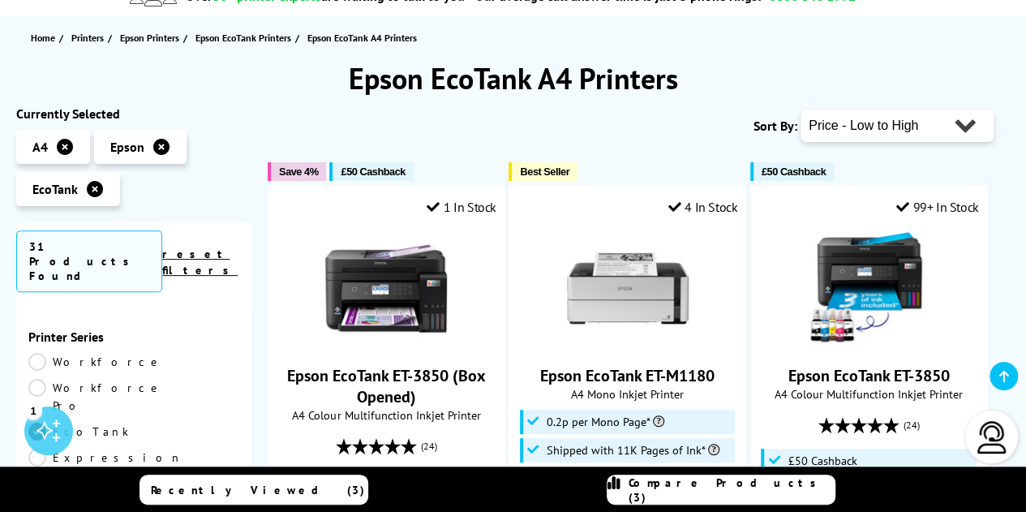
scroll to position [0, 0]
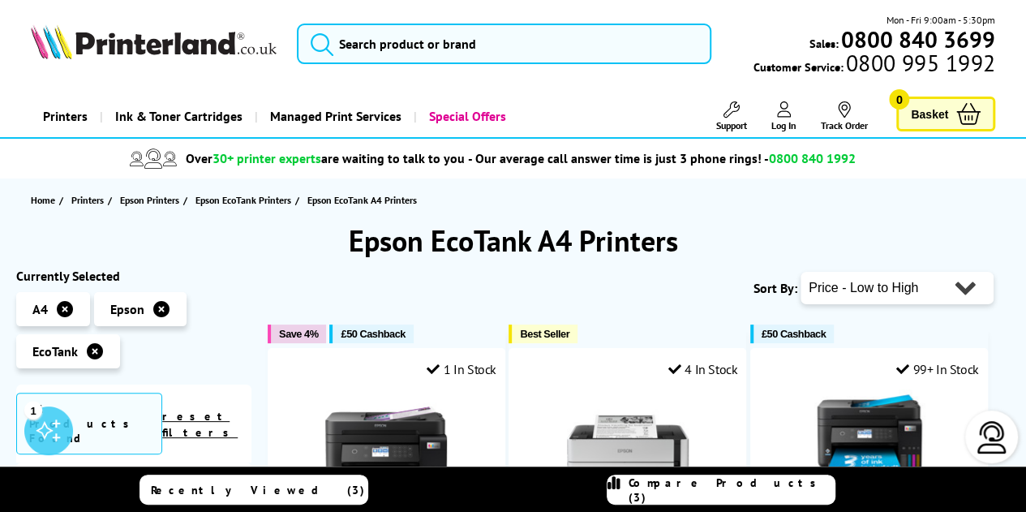
click at [886, 289] on select "Popularity Rating Price - Low to High Price - High to Low Running Costs - Low t…" at bounding box center [897, 288] width 193 height 32
select select "Price Descending"
click at [801, 272] on select "Popularity Rating Price - Low to High Price - High to Low Running Costs - Low t…" at bounding box center [897, 288] width 193 height 32
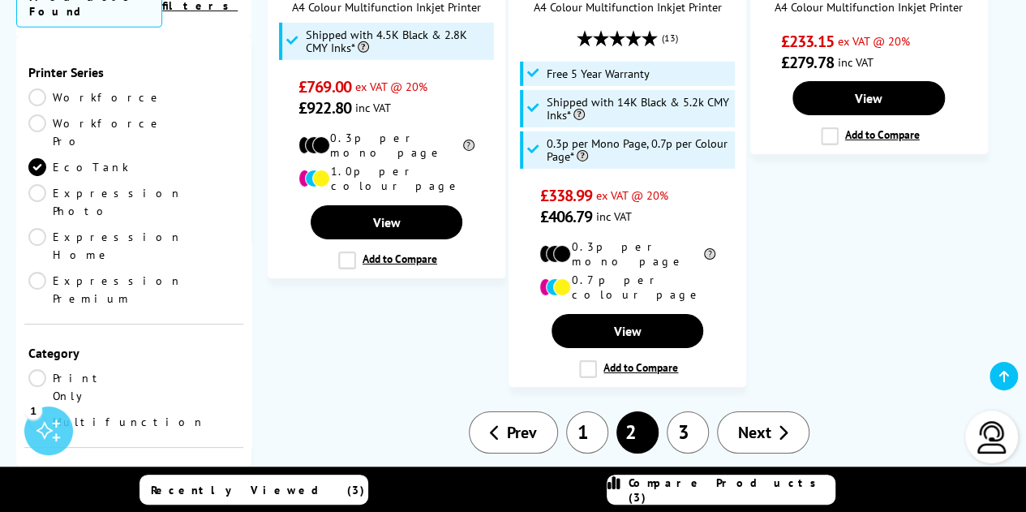
scroll to position [2634, 0]
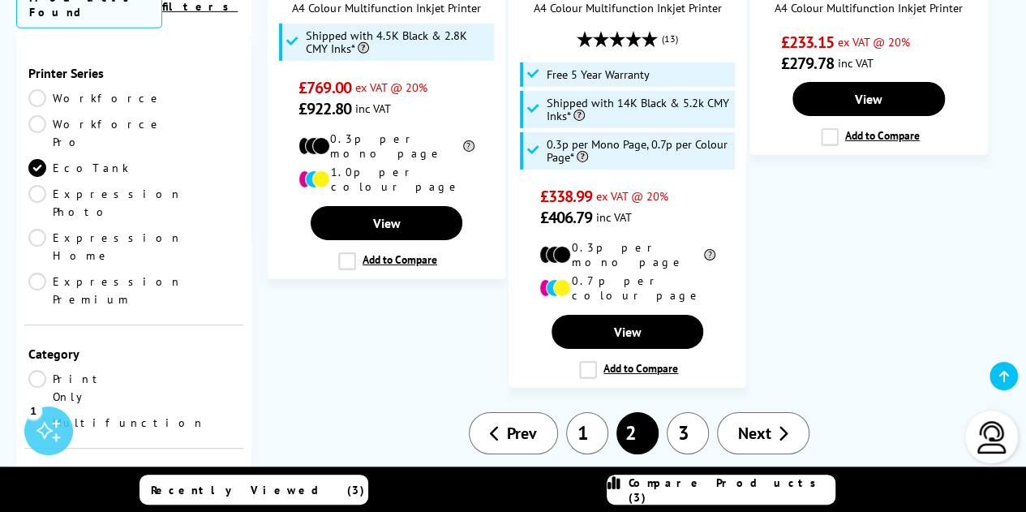
click at [586, 412] on link "1" at bounding box center [587, 433] width 42 height 42
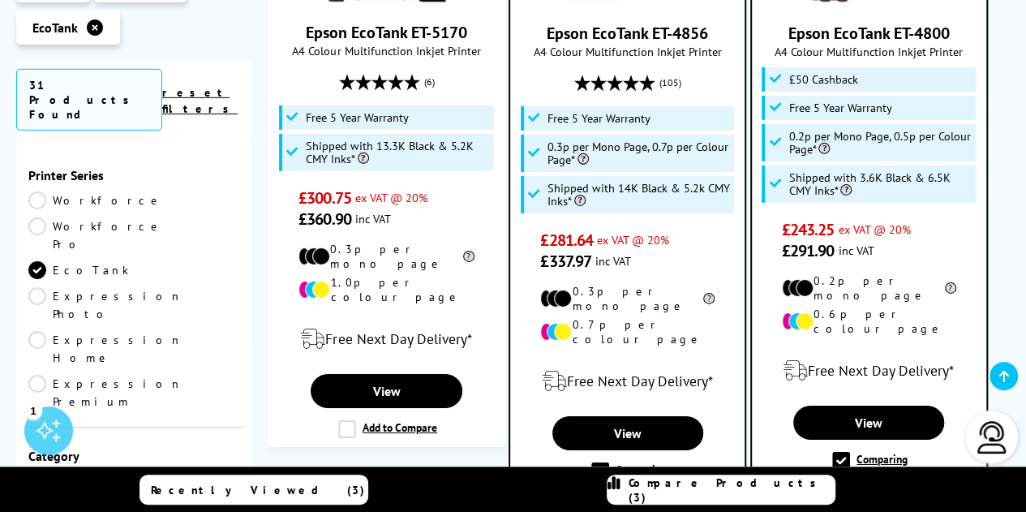
scroll to position [2544, 0]
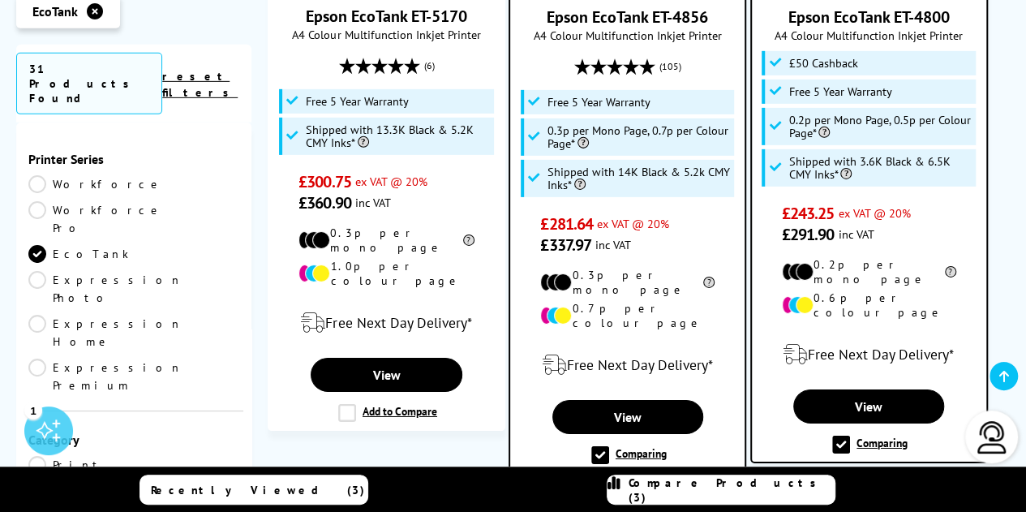
click at [697, 498] on link "Next" at bounding box center [714, 519] width 92 height 42
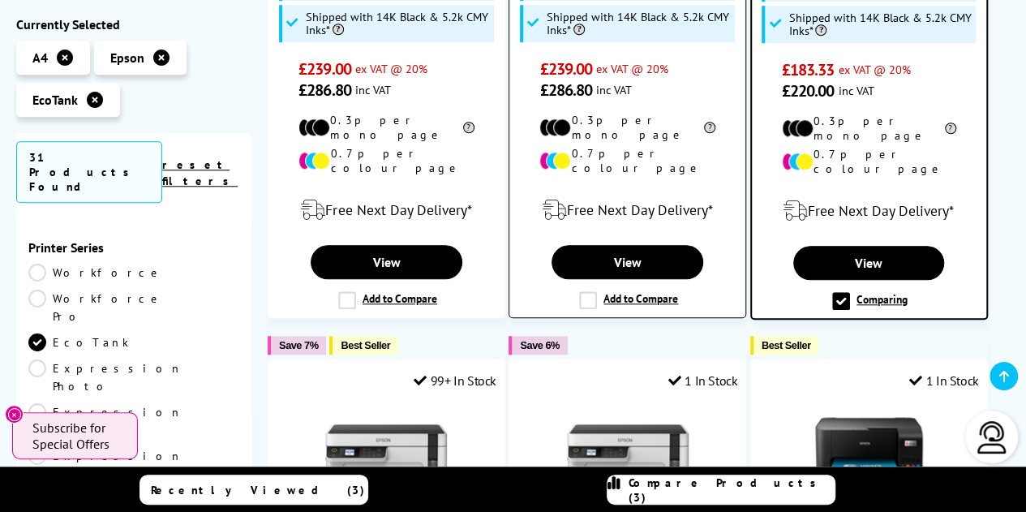
scroll to position [706, 0]
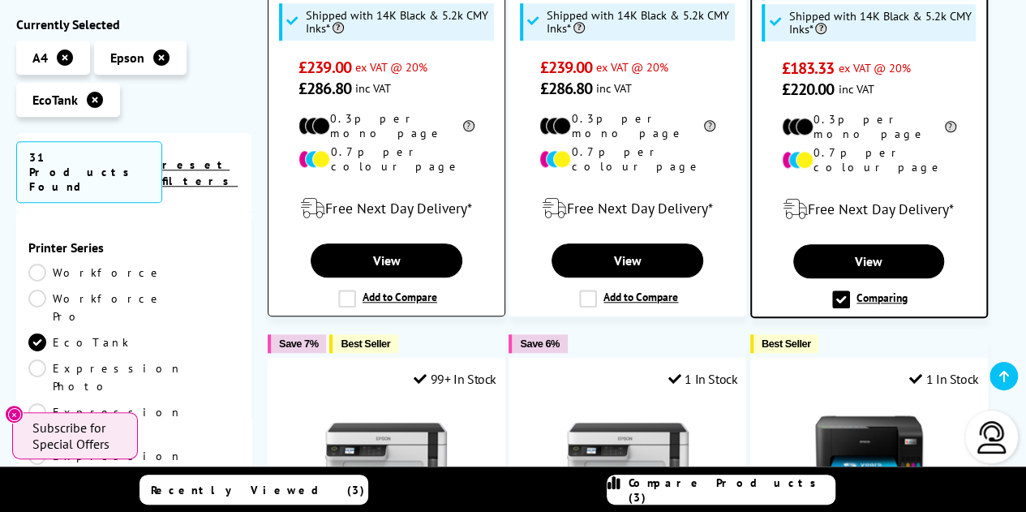
click at [344, 290] on label "Add to Compare" at bounding box center [387, 299] width 99 height 18
click at [0, 0] on input "Add to Compare" at bounding box center [0, 0] width 0 height 0
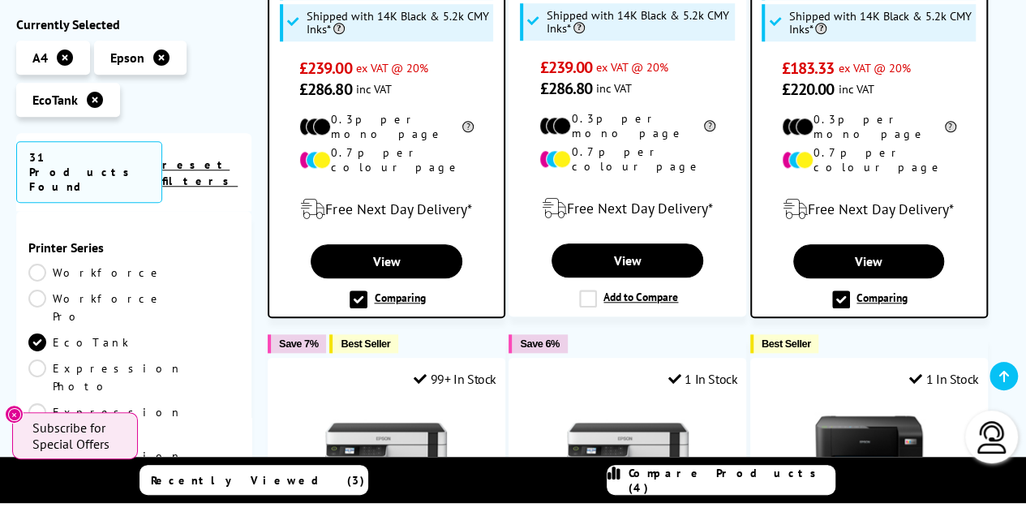
scroll to position [706, 0]
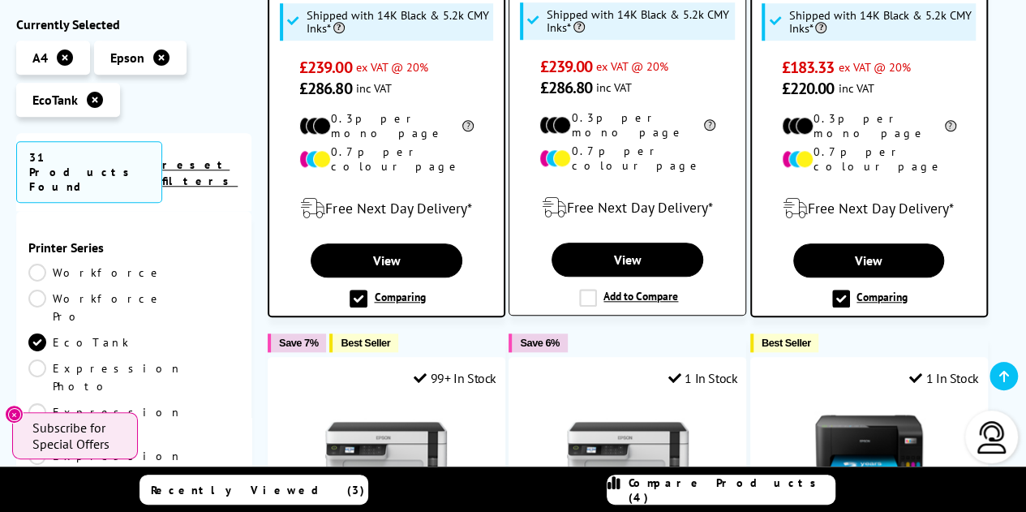
click at [591, 289] on label "Add to Compare" at bounding box center [628, 298] width 99 height 18
click at [0, 0] on input "Add to Compare" at bounding box center [0, 0] width 0 height 0
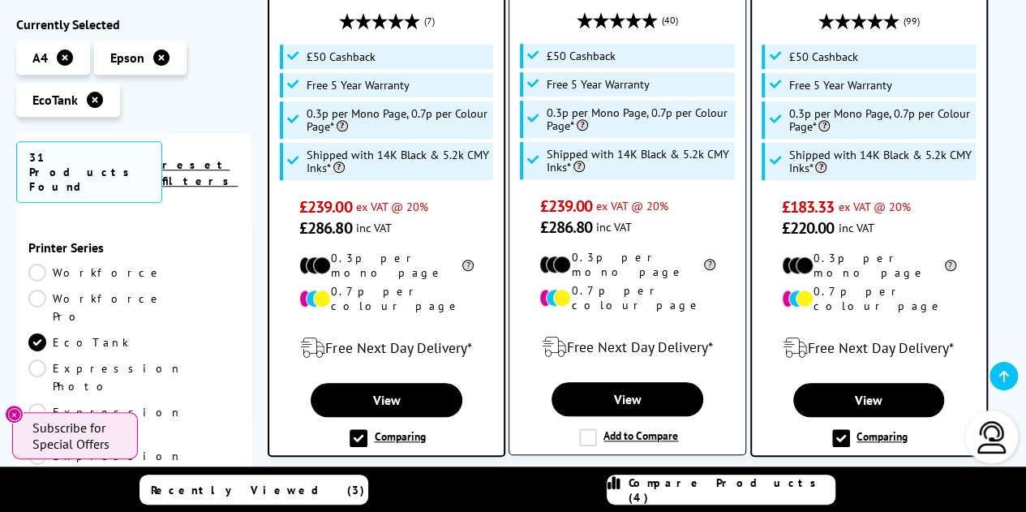
scroll to position [587, 0]
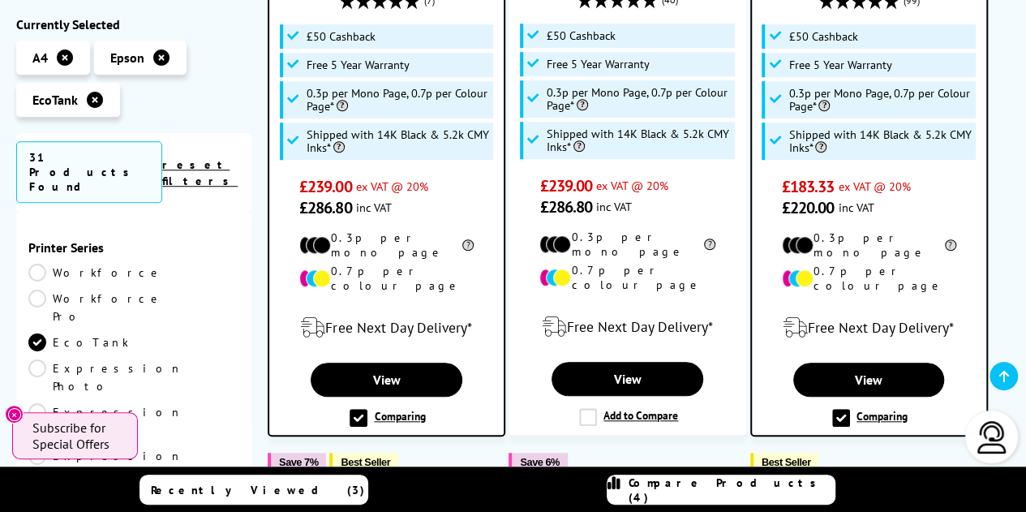
click at [360, 409] on label "Comparing" at bounding box center [387, 418] width 75 height 18
click at [0, 0] on input "Comparing" at bounding box center [0, 0] width 0 height 0
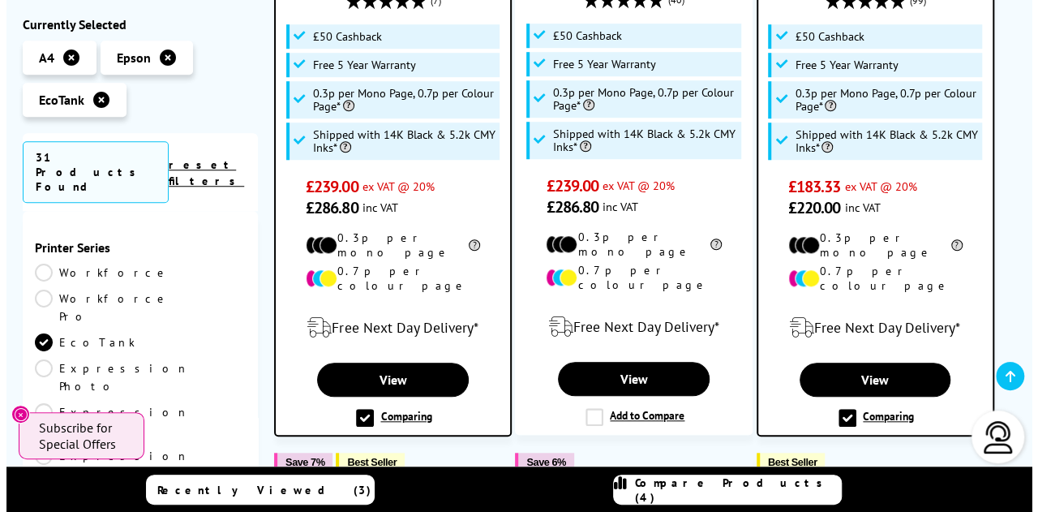
scroll to position [586, 0]
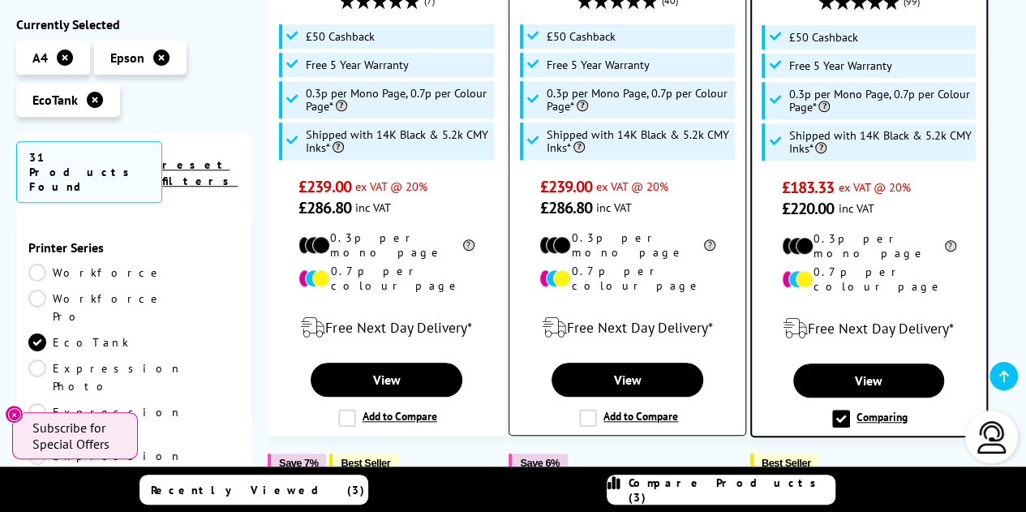
click at [599, 409] on label "Add to Compare" at bounding box center [628, 418] width 99 height 18
click at [0, 0] on input "Add to Compare" at bounding box center [0, 0] width 0 height 0
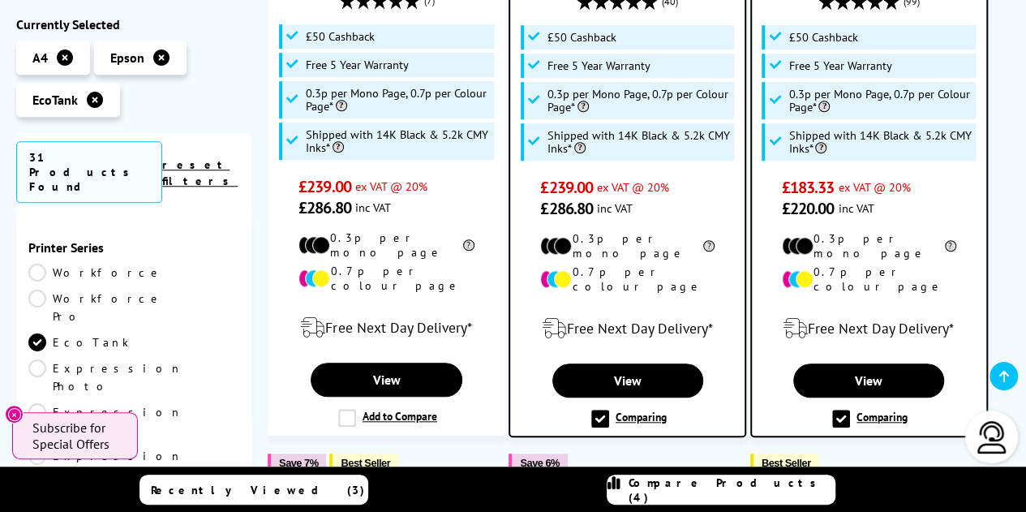
click at [703, 485] on span "Compare Products (4)" at bounding box center [732, 489] width 206 height 29
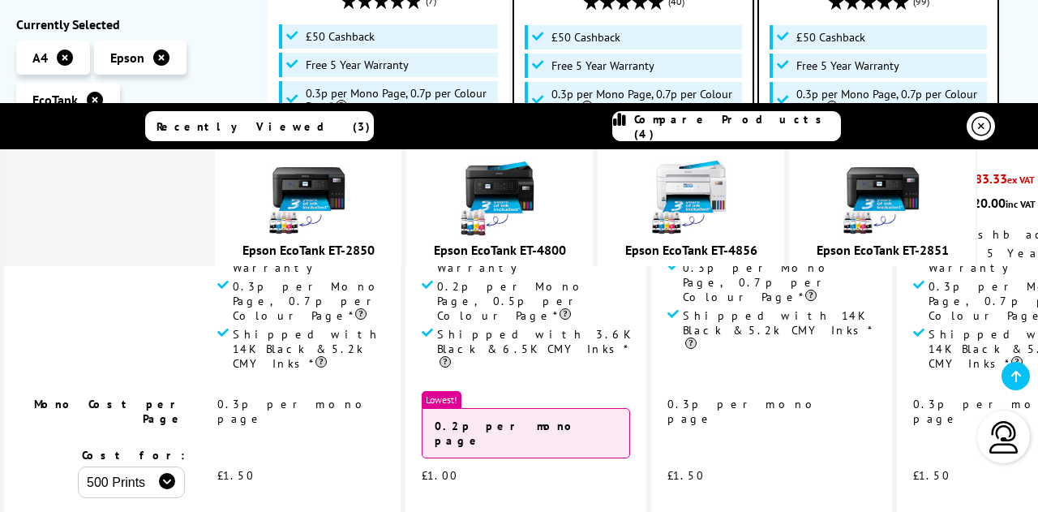
scroll to position [0, 0]
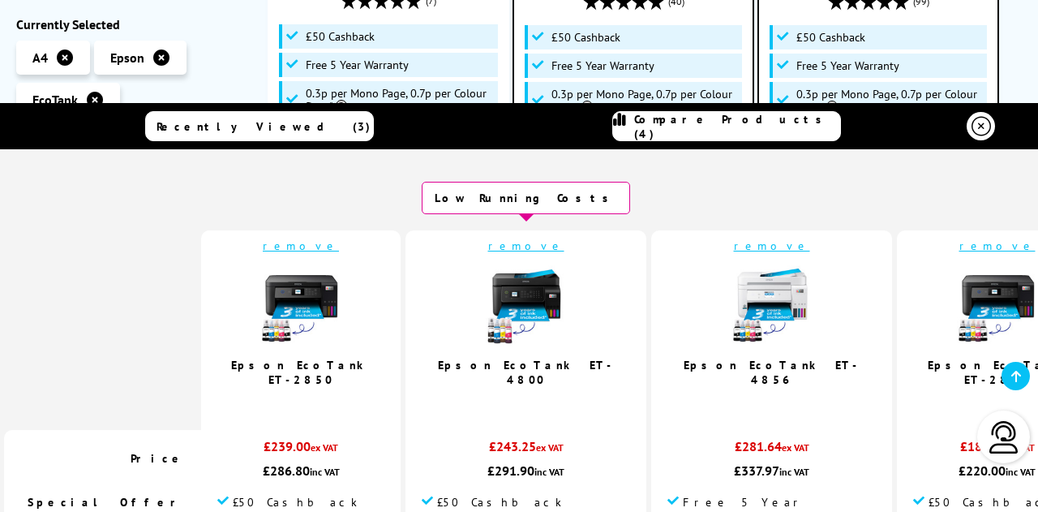
click at [338, 244] on link "remove" at bounding box center [301, 245] width 76 height 15
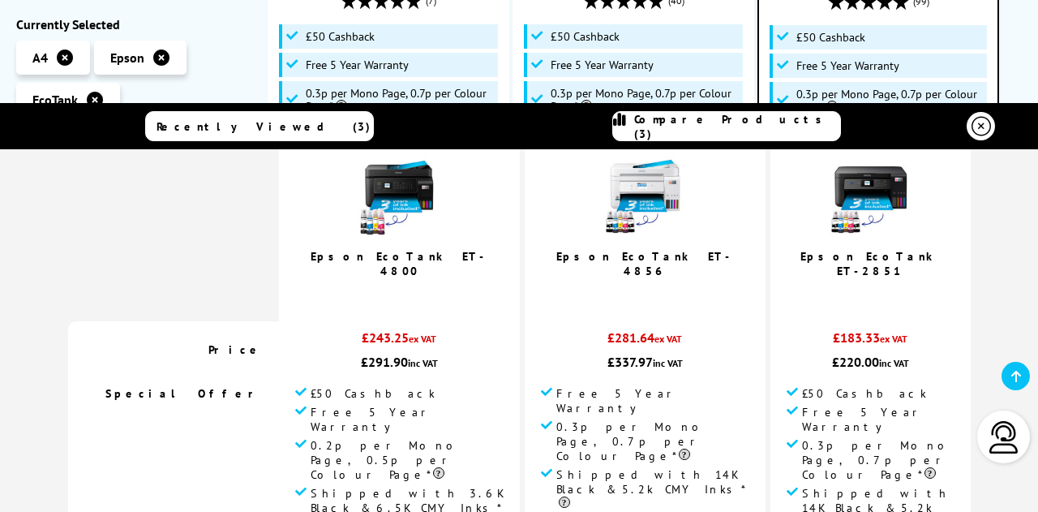
scroll to position [109, 0]
